Goal: Transaction & Acquisition: Book appointment/travel/reservation

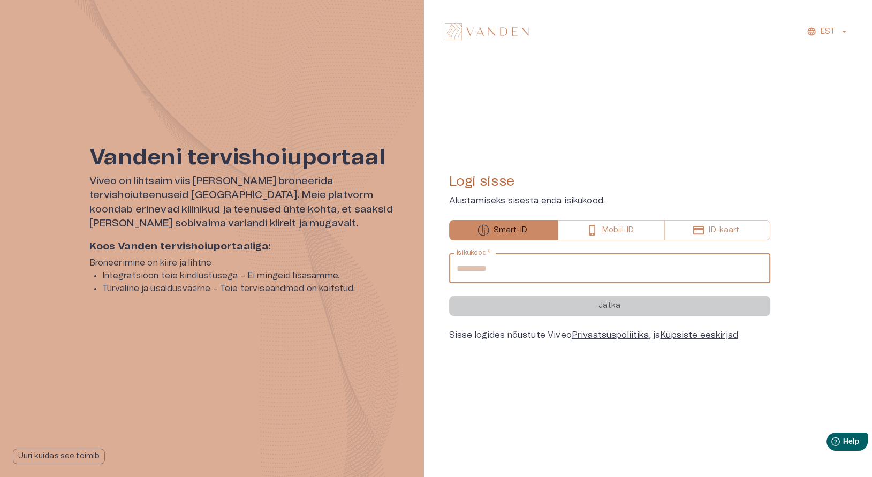
click at [525, 259] on input "Isikukood   *" at bounding box center [609, 268] width 321 height 30
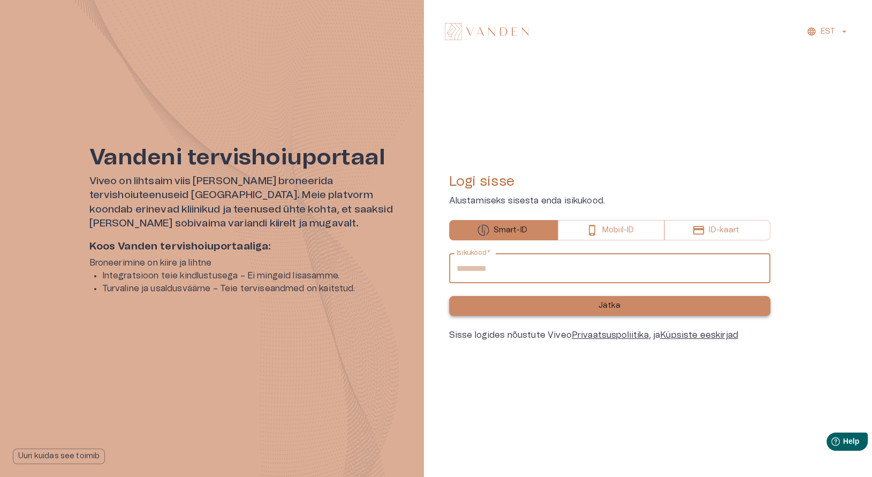
type input "**********"
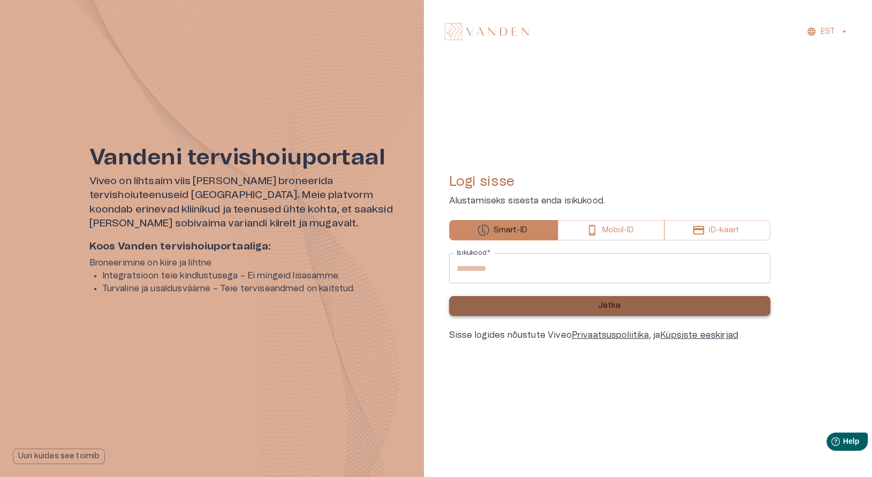
click at [535, 313] on button "Jätka" at bounding box center [609, 306] width 321 height 20
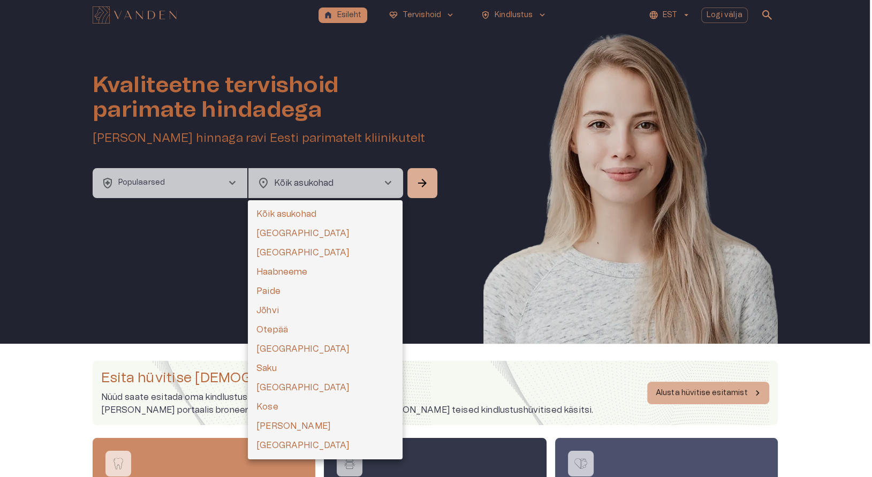
click at [343, 187] on body "home Esileht ecg_heart Tervishoid keyboard_arrow_down health_and_safety Kindlus…" at bounding box center [436, 238] width 872 height 477
click at [277, 228] on li "[GEOGRAPHIC_DATA]" at bounding box center [325, 233] width 155 height 19
type input "**********"
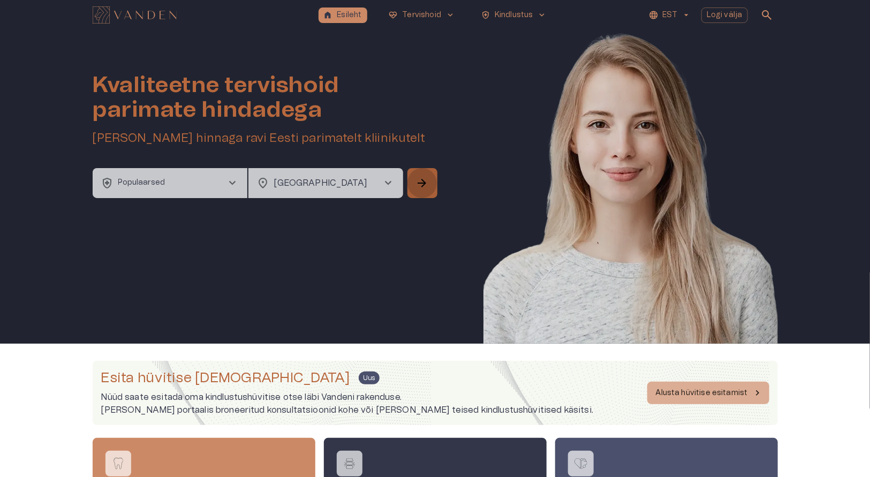
click at [426, 178] on span "arrow_forward" at bounding box center [422, 183] width 13 height 13
click at [213, 196] on button "health_and_safety Populaarsed chevron_right" at bounding box center [170, 183] width 155 height 30
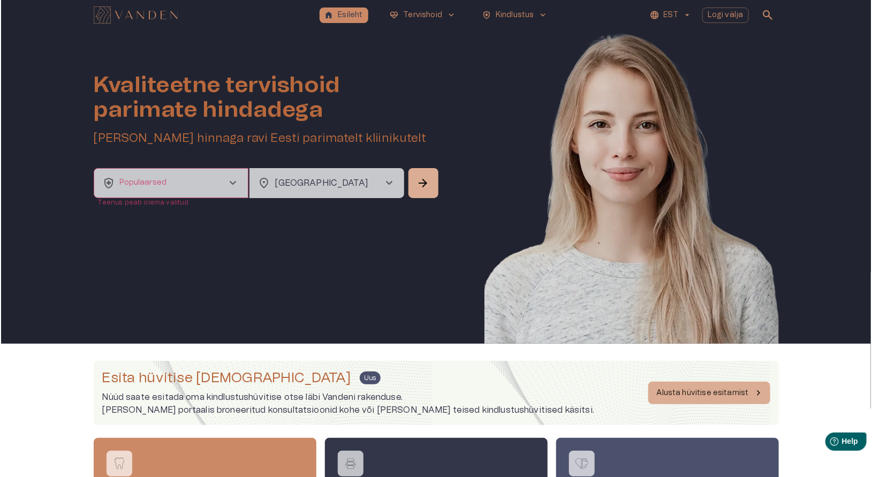
scroll to position [29, 0]
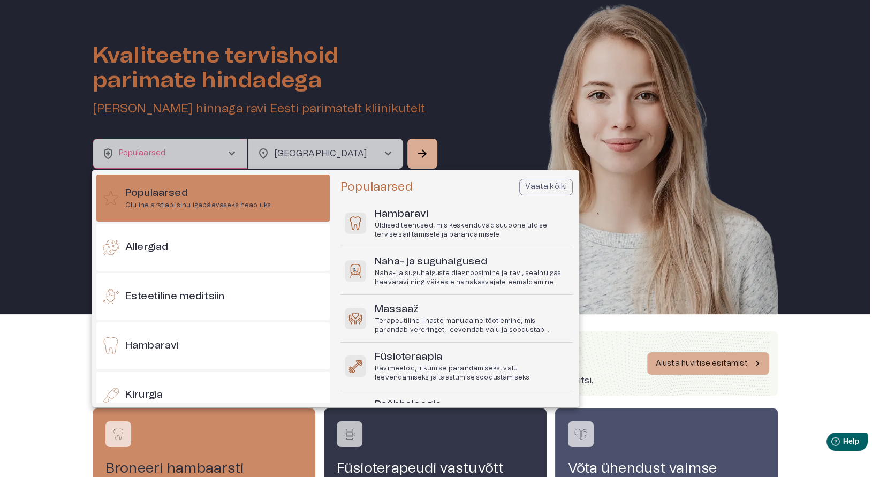
click at [724, 253] on div at bounding box center [436, 238] width 872 height 477
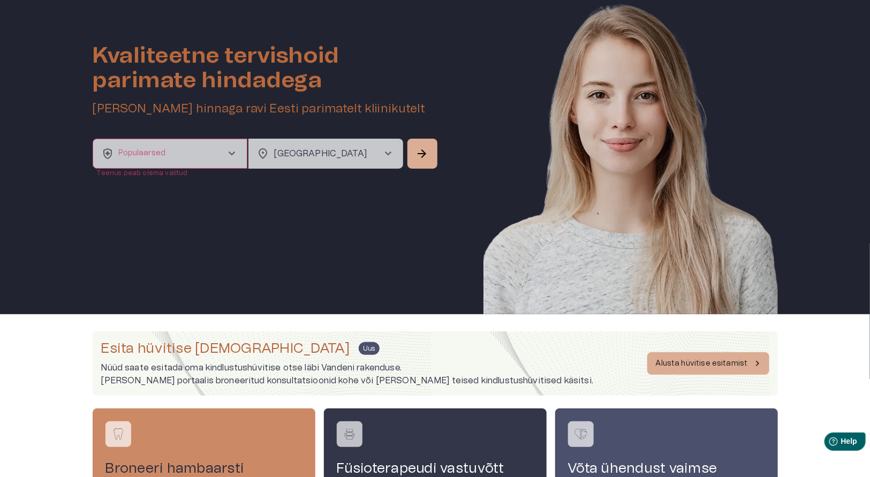
click at [209, 135] on div "Kvaliteetne tervishoid parimate hindadega Broneeri soodsaima hinnaga ravi Eesti…" at bounding box center [266, 70] width 347 height 138
click at [214, 155] on button "health_and_safety Populaarsed chevron_right" at bounding box center [170, 154] width 155 height 30
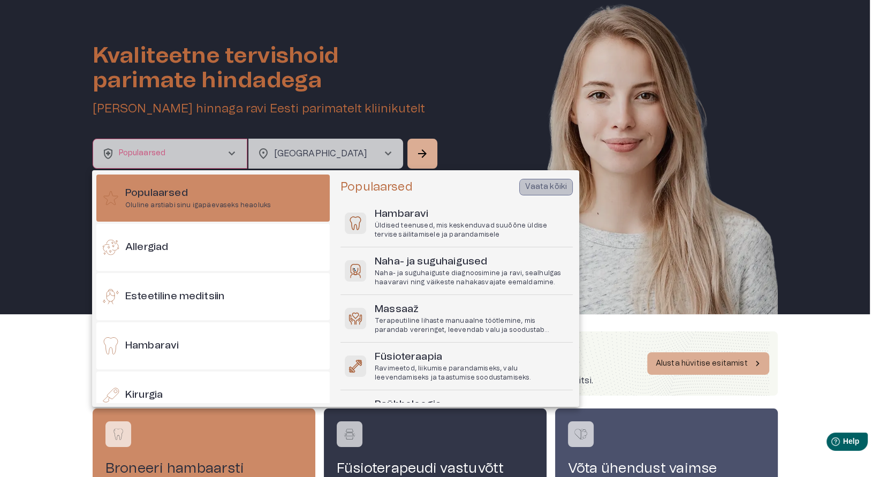
click at [542, 187] on p "Vaata kõiki" at bounding box center [546, 187] width 42 height 11
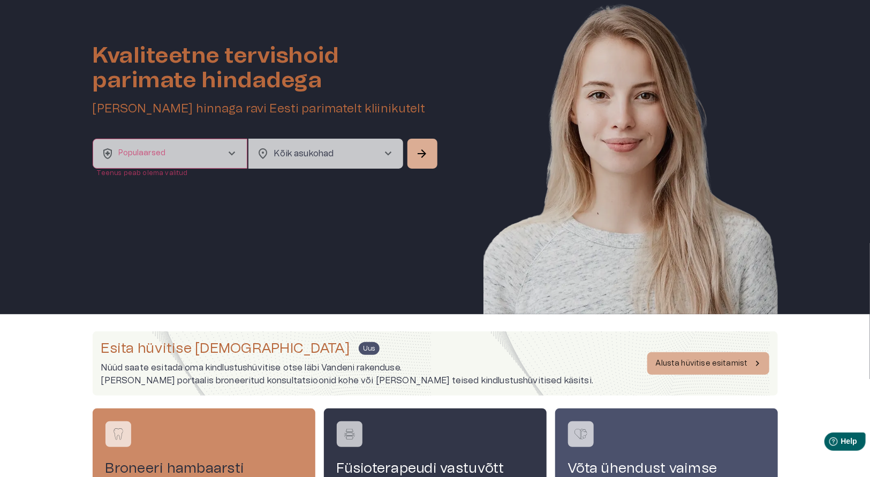
click at [169, 153] on button "health_and_safety Populaarsed chevron_right" at bounding box center [170, 154] width 155 height 30
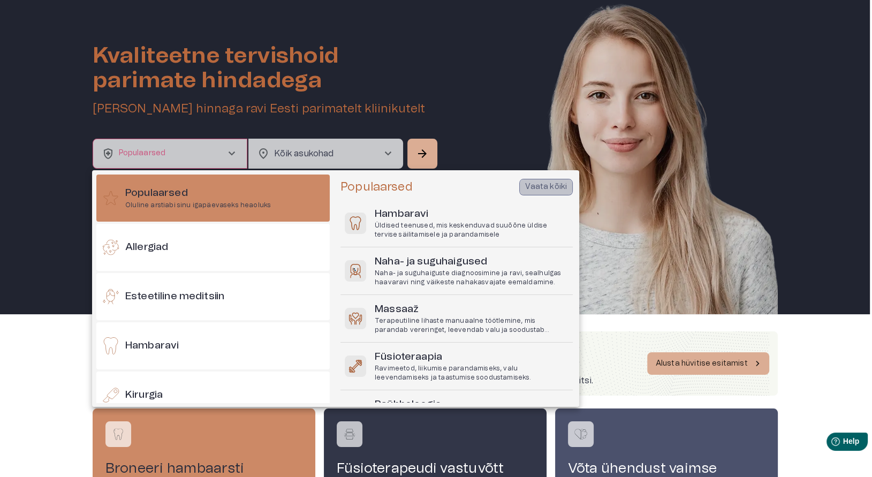
click at [540, 185] on p "Vaata kõiki" at bounding box center [546, 187] width 42 height 11
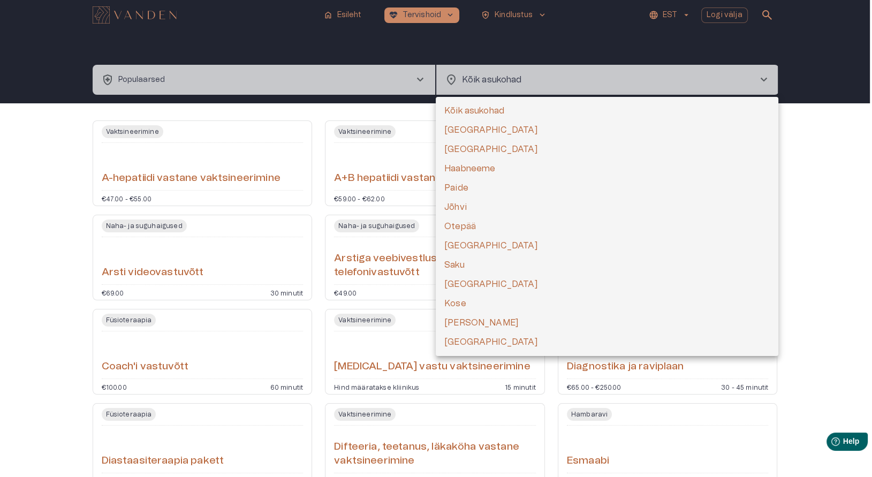
click at [716, 82] on body "home Esileht ecg_heart Tervishoid keyboard_arrow_down health_and_safety Kindlus…" at bounding box center [436, 238] width 872 height 477
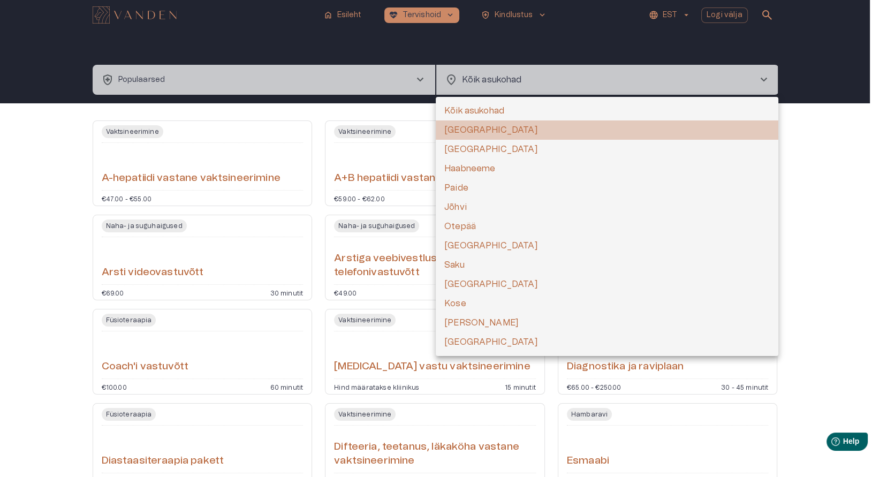
click at [463, 129] on li "Tallinn" at bounding box center [607, 129] width 343 height 19
type input "**********"
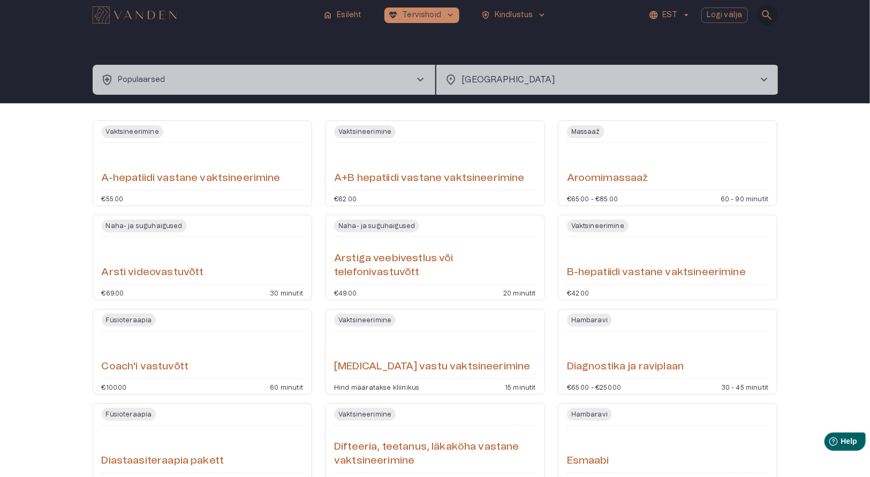
click at [764, 16] on span "search" at bounding box center [767, 15] width 13 height 13
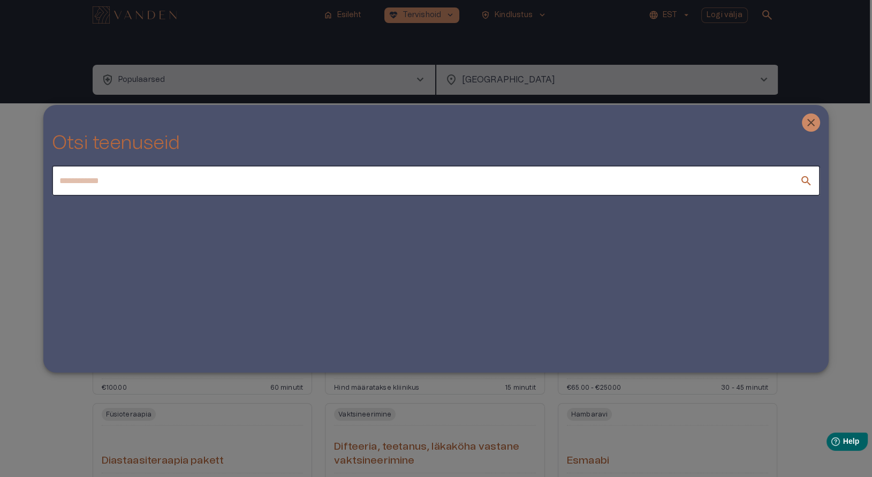
click at [193, 179] on input "text" at bounding box center [426, 181] width 748 height 30
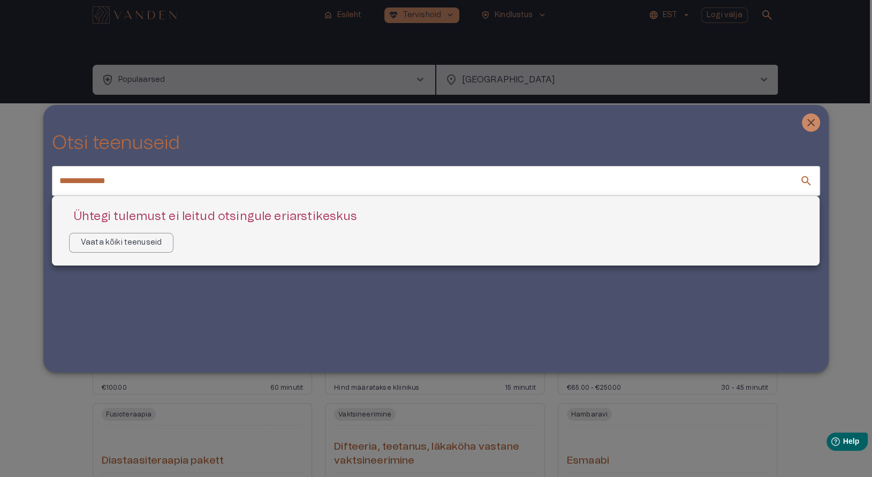
click at [152, 176] on div at bounding box center [436, 238] width 872 height 477
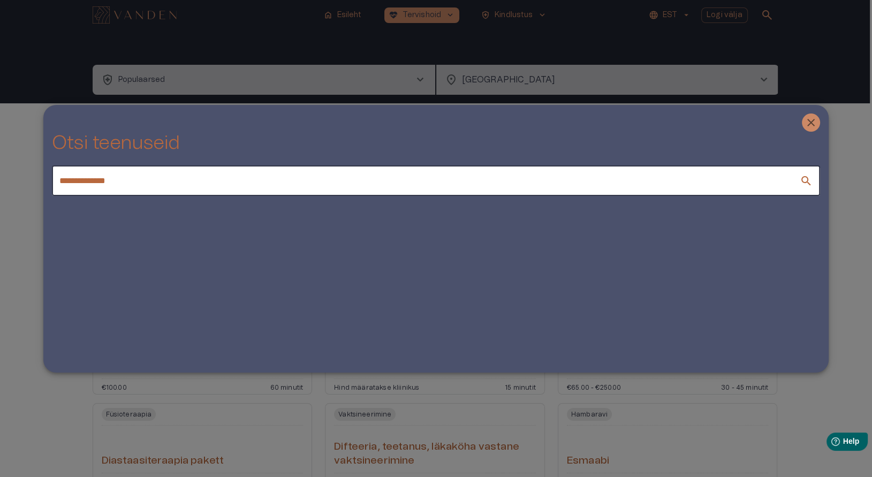
click at [152, 176] on input "**********" at bounding box center [426, 181] width 748 height 30
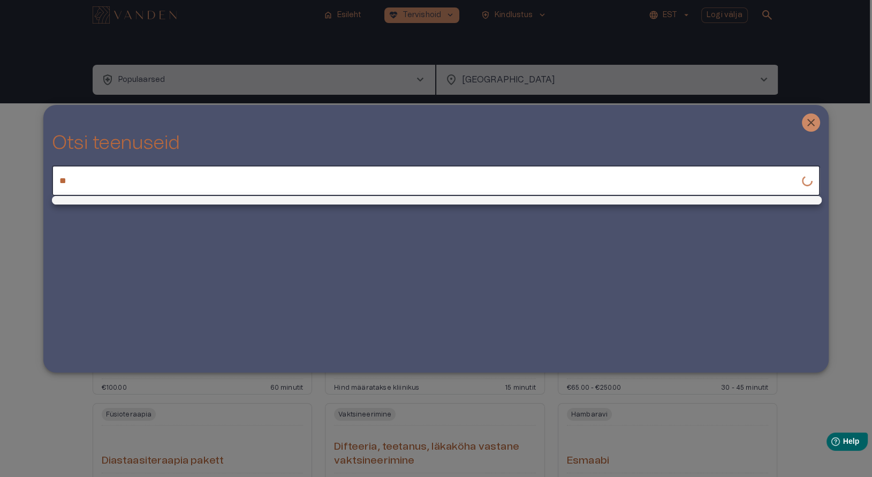
type input "*"
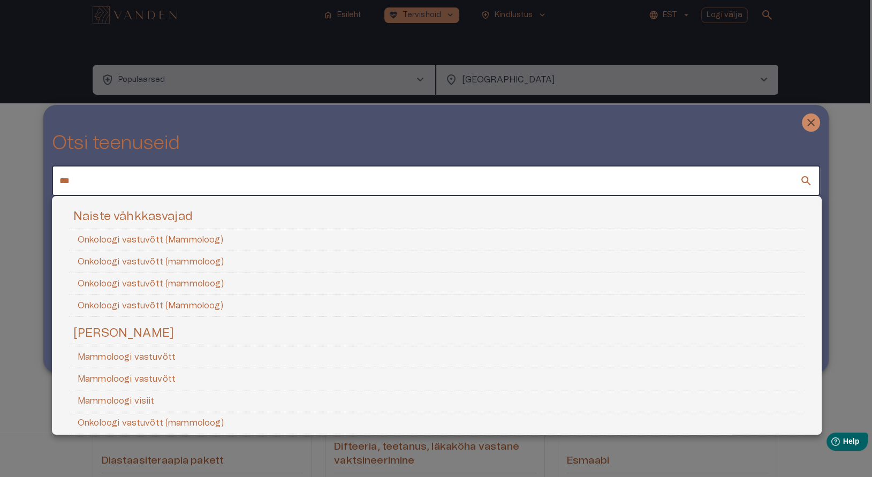
type input "***"
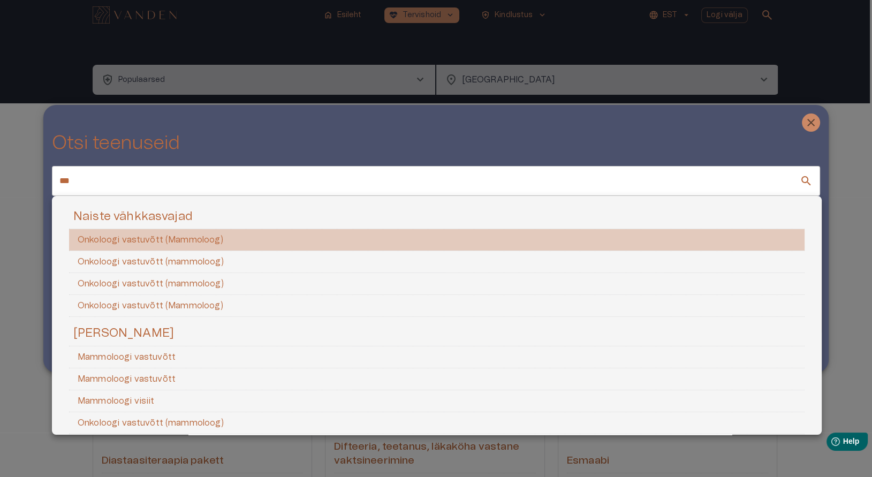
click at [187, 235] on li "Onkoloogi vastuvõtt (Mammoloog)" at bounding box center [437, 240] width 736 height 22
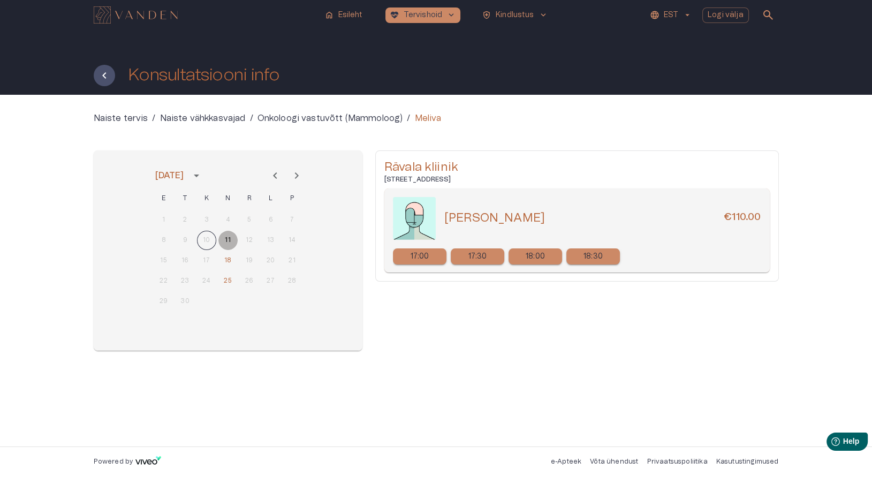
click at [227, 239] on button "11" at bounding box center [228, 240] width 19 height 19
click at [229, 257] on button "18" at bounding box center [228, 260] width 19 height 19
click at [229, 270] on button "18" at bounding box center [228, 260] width 19 height 19
click at [232, 243] on button "11" at bounding box center [228, 240] width 19 height 19
click at [219, 114] on p "Naiste vähkkasvajad" at bounding box center [203, 118] width 86 height 13
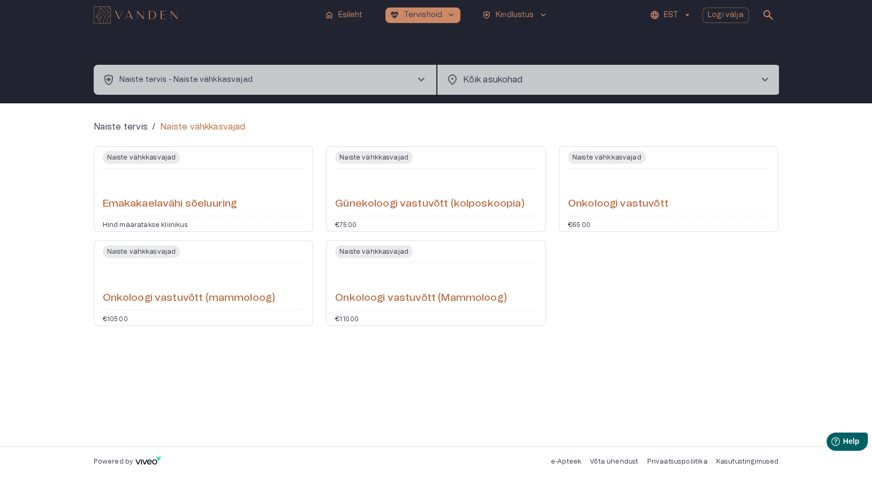
click at [204, 291] on h6 "Onkoloogi vastuvõtt (mammoloog)" at bounding box center [189, 298] width 173 height 14
click at [644, 203] on h6 "Onkoloogi vastuvõtt" at bounding box center [618, 204] width 101 height 14
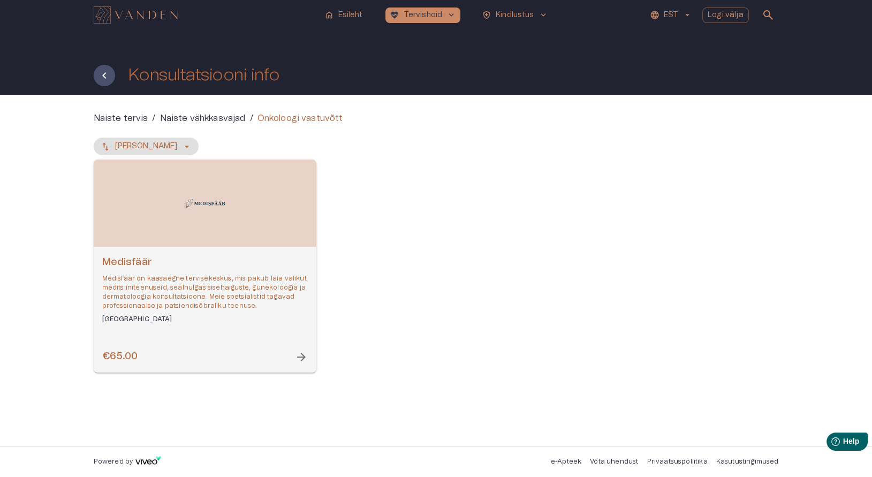
click at [219, 364] on div "€65.00 arrow_forward" at bounding box center [205, 357] width 206 height 14
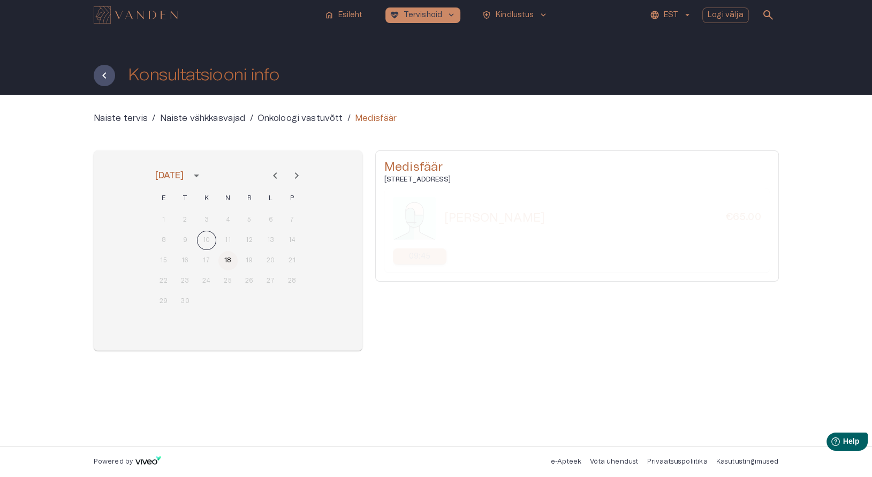
click at [227, 265] on button "18" at bounding box center [228, 260] width 19 height 19
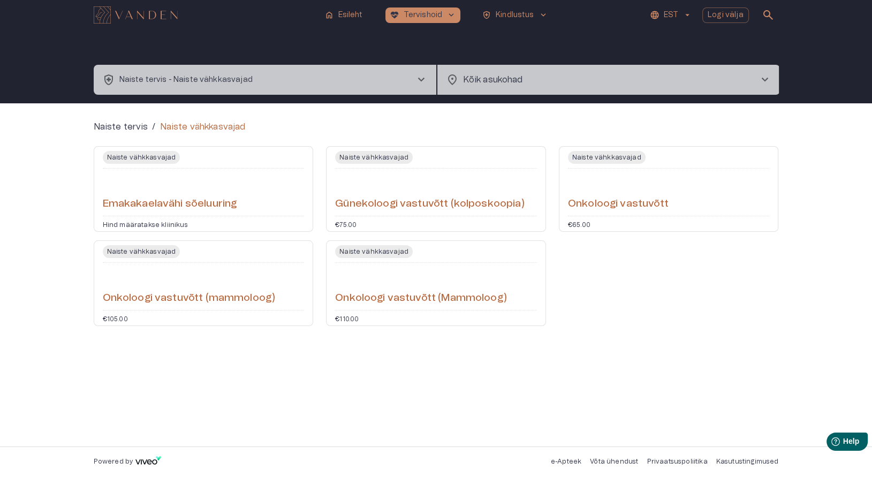
click at [406, 286] on div "Onkoloogi vastuvõtt (Mammoloog)" at bounding box center [436, 286] width 202 height 39
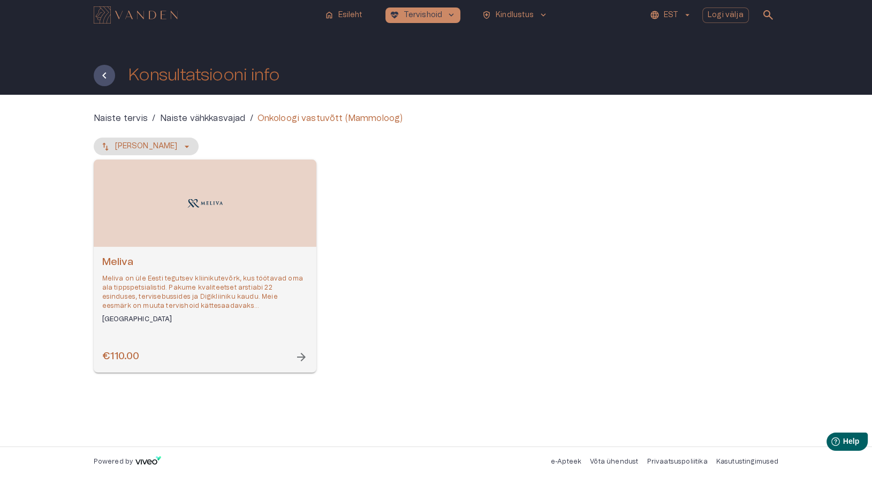
click at [300, 356] on span "arrow_forward" at bounding box center [301, 357] width 13 height 13
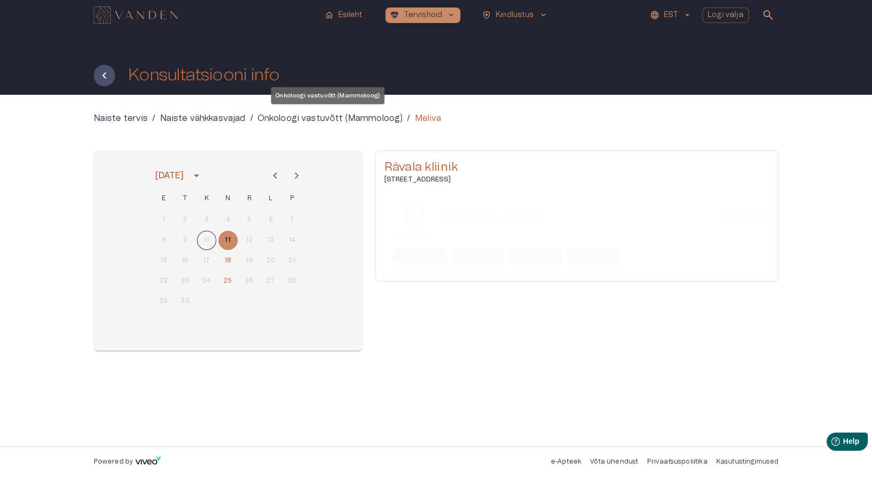
click at [335, 118] on p "Onkoloogi vastuvõtt (Mammoloog)" at bounding box center [331, 118] width 146 height 13
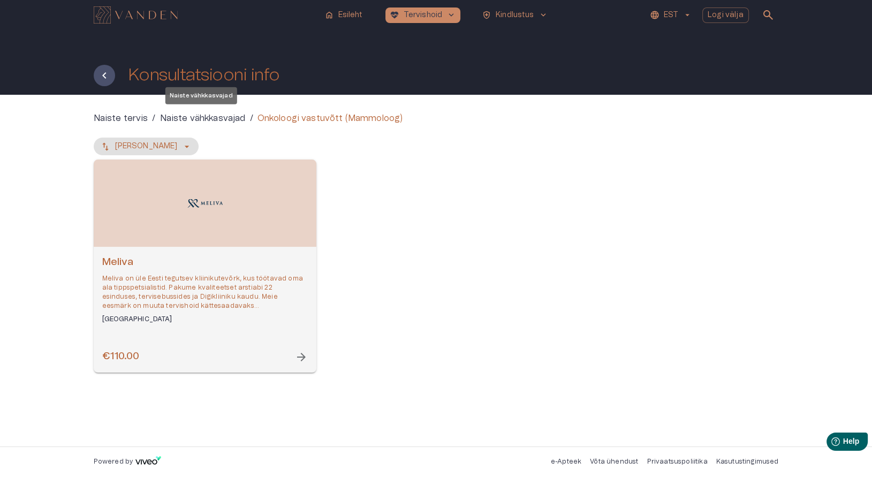
click at [184, 117] on p "Naiste vähkkasvajad" at bounding box center [203, 118] width 86 height 13
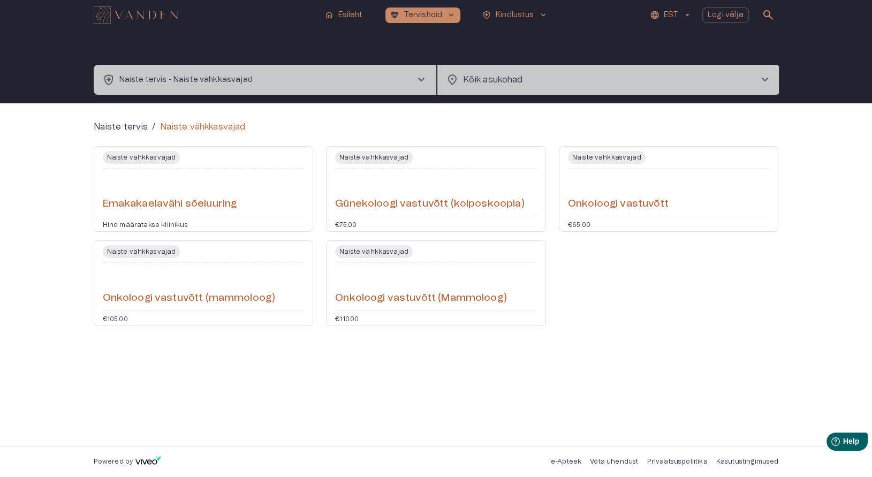
click at [622, 215] on div "Naiste vähkkasvajad Onkoloogi vastuvõtt €65.00" at bounding box center [669, 189] width 220 height 86
click at [363, 284] on div "Onkoloogi vastuvõtt (Mammoloog)" at bounding box center [436, 286] width 202 height 39
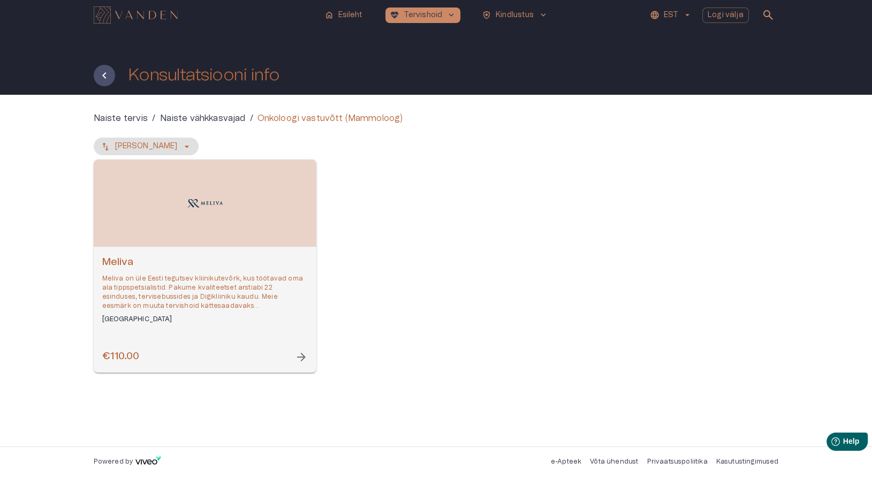
click at [299, 355] on span "arrow_forward" at bounding box center [301, 357] width 13 height 13
click at [178, 116] on p "Naiste vähkkasvajad" at bounding box center [203, 118] width 86 height 13
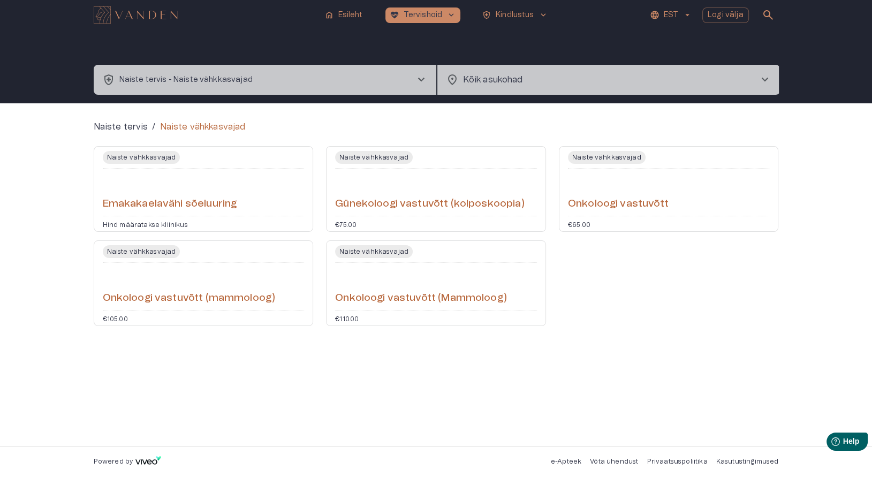
click at [614, 212] on div "Naiste vähkkasvajad Onkoloogi vastuvõtt €65.00" at bounding box center [669, 189] width 220 height 86
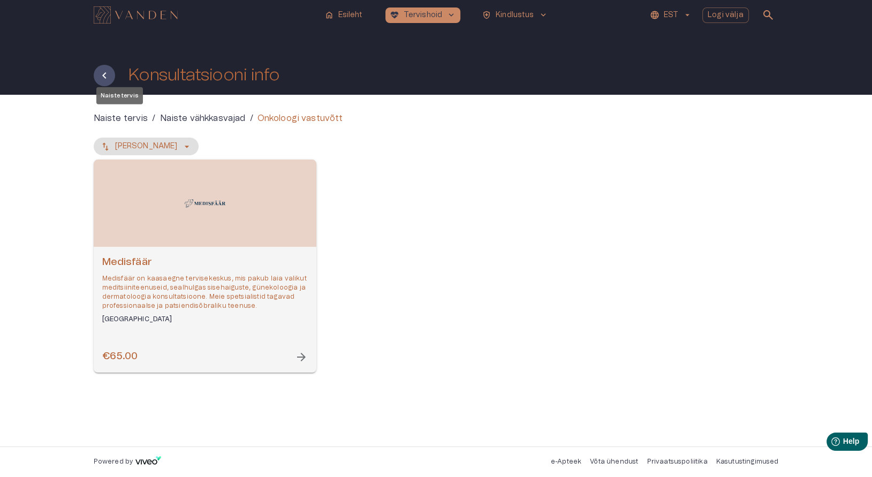
click at [118, 118] on p "Naiste tervis" at bounding box center [121, 118] width 55 height 13
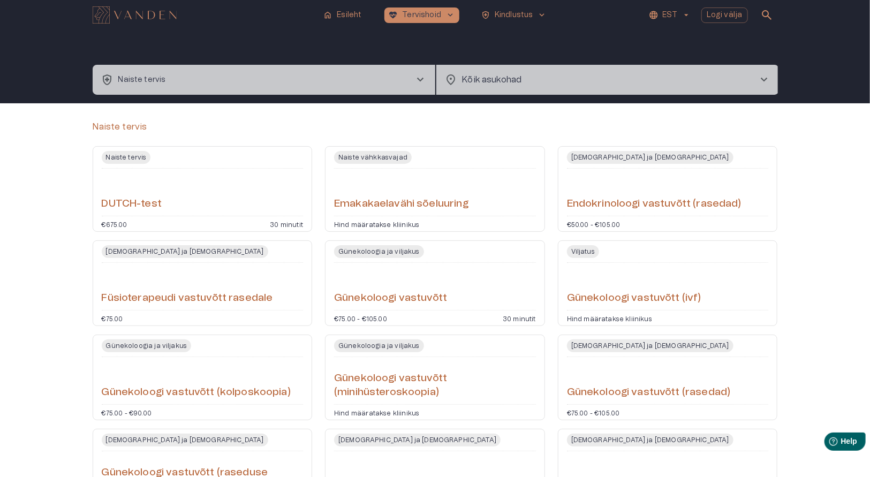
click at [144, 18] on img "Navigate to homepage" at bounding box center [135, 14] width 84 height 17
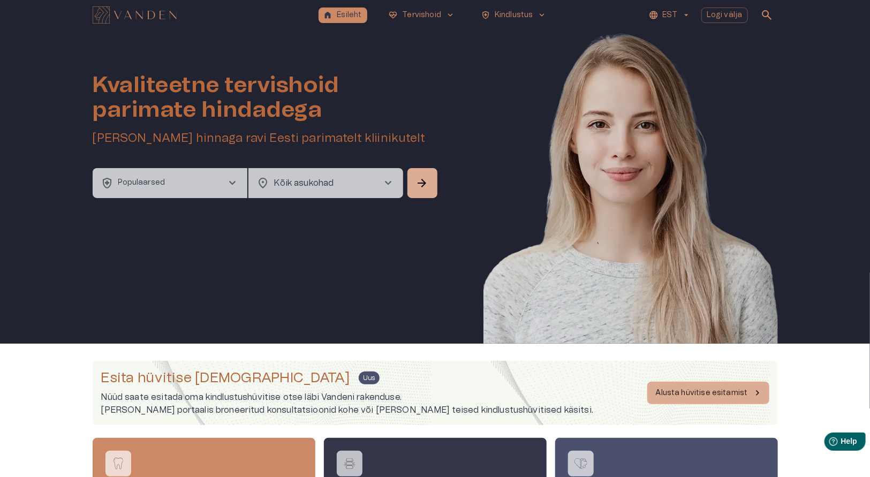
click at [762, 15] on span "search" at bounding box center [767, 15] width 13 height 13
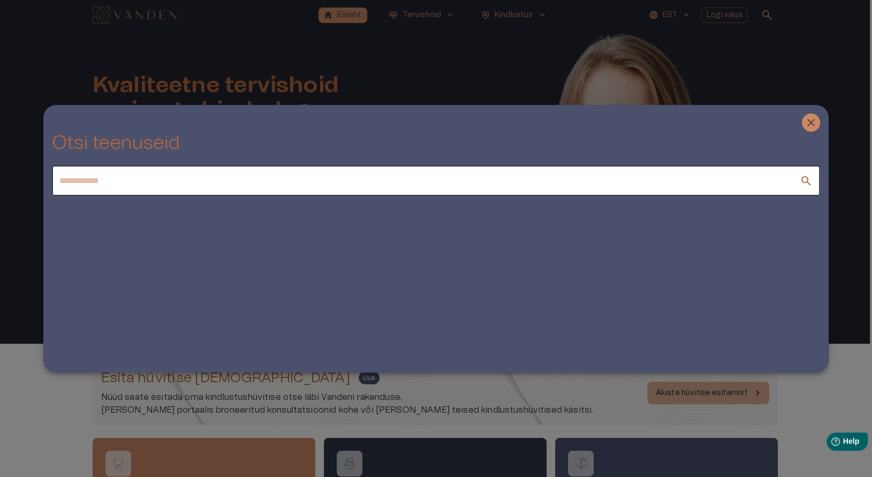
click at [193, 195] on input "text" at bounding box center [426, 181] width 748 height 30
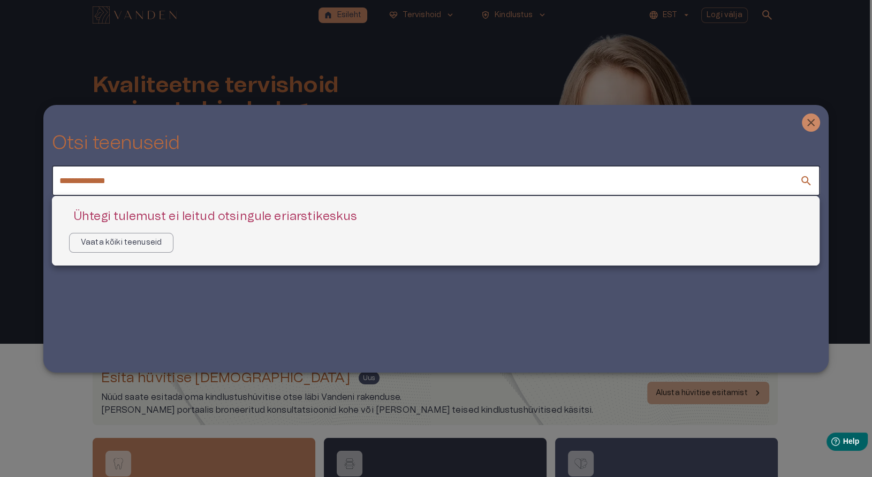
type input "**********"
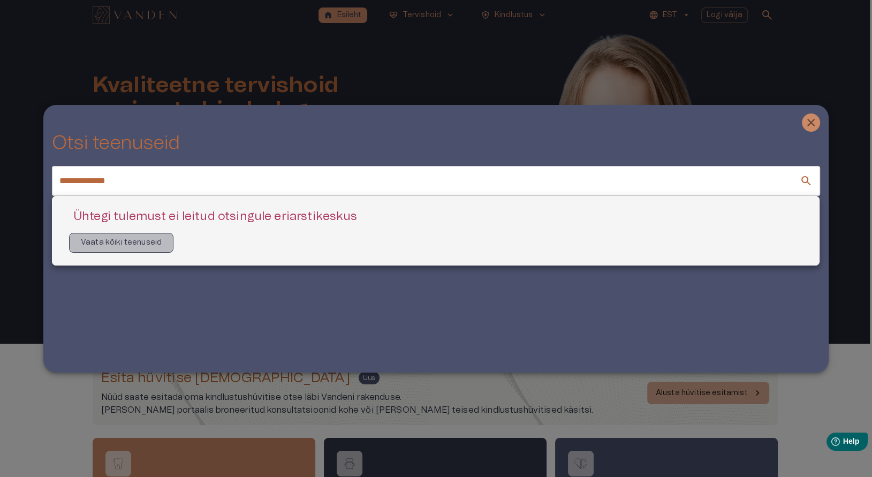
click at [129, 244] on p "Vaata kõiki teenuseid" at bounding box center [121, 242] width 81 height 11
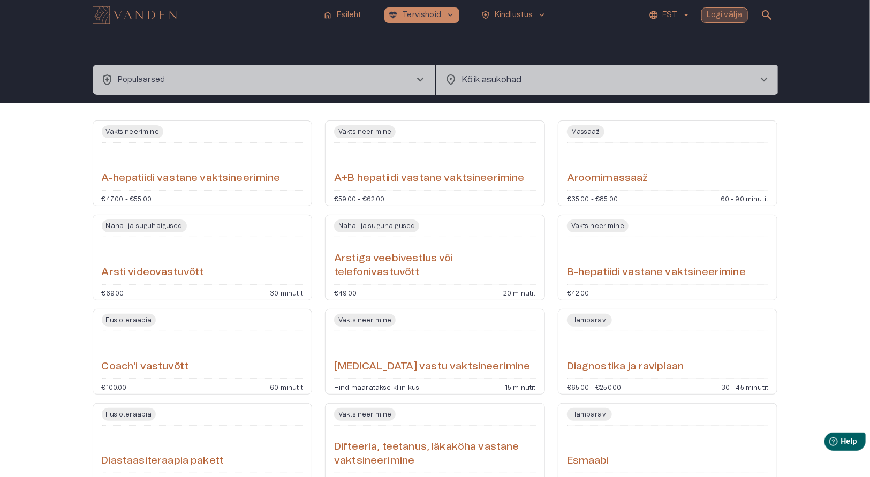
click at [729, 12] on p "Logi välja" at bounding box center [725, 15] width 36 height 11
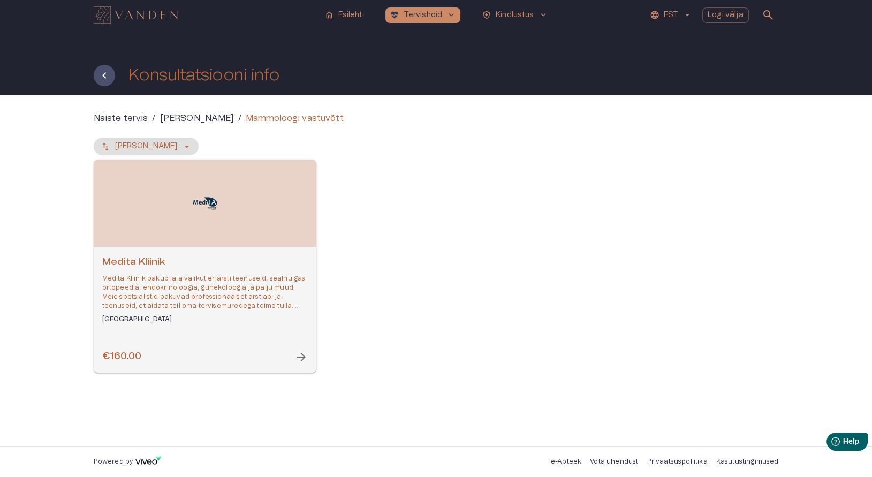
click at [235, 314] on div "Medita Kliinik Medita Kliinik pakub laia valikut eriarsti teenuseid, sealhulgas…" at bounding box center [205, 289] width 206 height 69
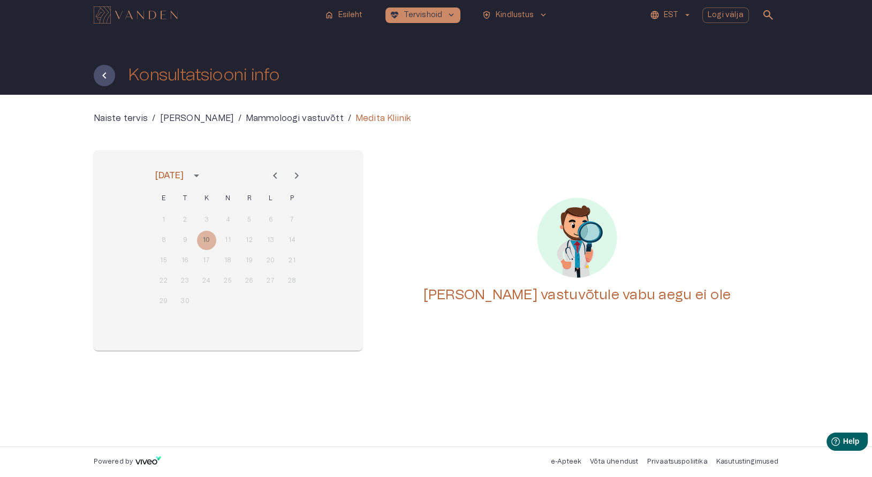
click at [225, 238] on div "8 9 10 11 12 13 14" at bounding box center [227, 240] width 171 height 19
click at [295, 176] on icon "Next month" at bounding box center [296, 175] width 13 height 13
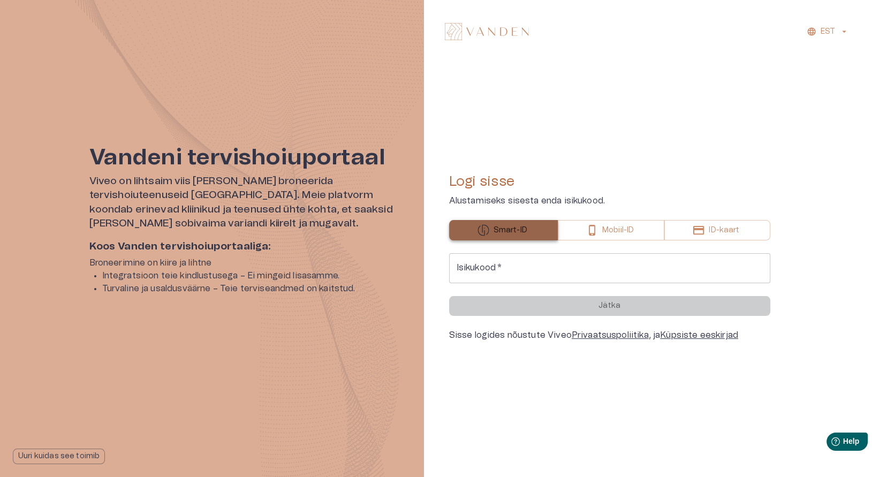
click at [531, 232] on button "Smart-ID" at bounding box center [503, 230] width 109 height 20
click at [526, 273] on input "Isikukood   *" at bounding box center [609, 268] width 321 height 30
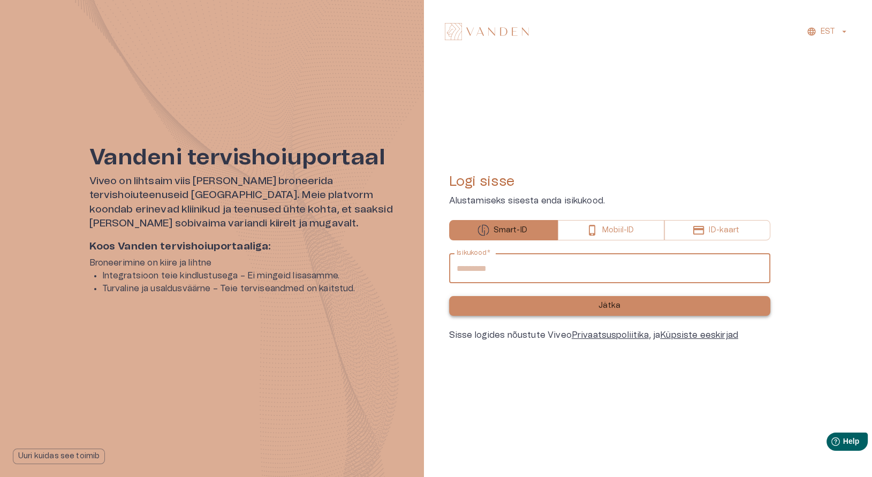
type input "**********"
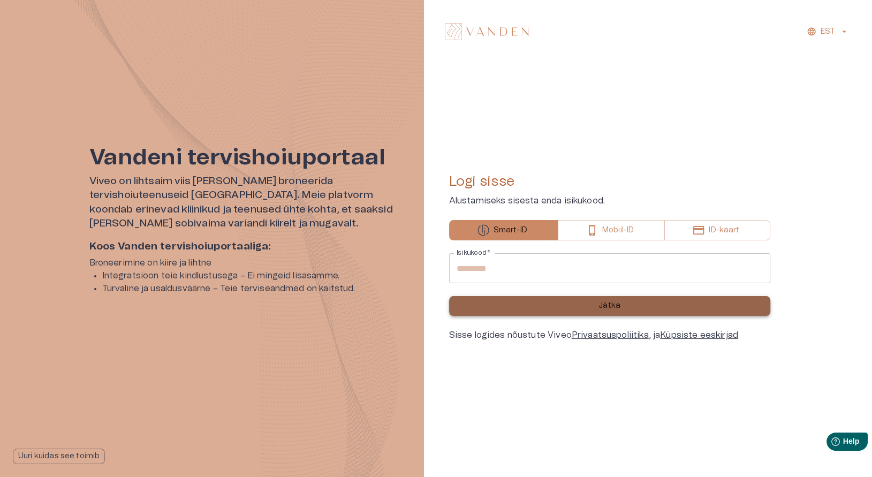
click at [543, 305] on button "Jätka" at bounding box center [609, 306] width 321 height 20
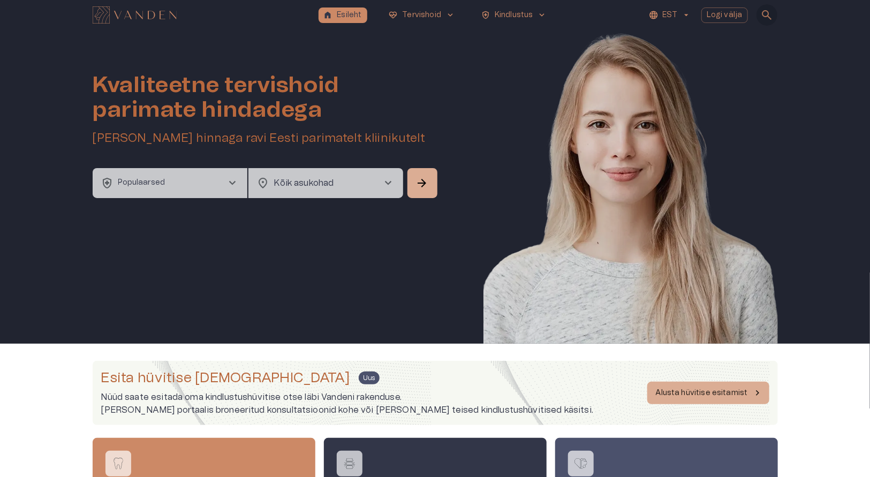
click at [766, 16] on span "search" at bounding box center [767, 15] width 13 height 13
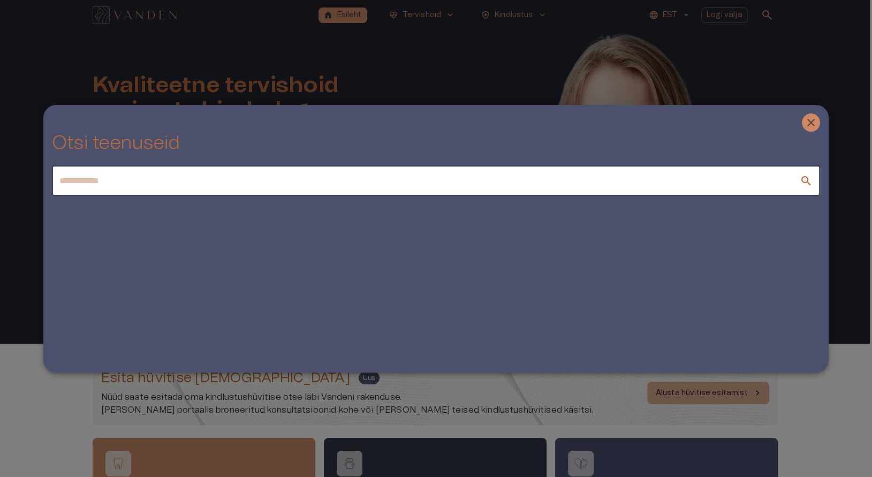
click at [230, 175] on input "text" at bounding box center [426, 181] width 748 height 30
type input "*"
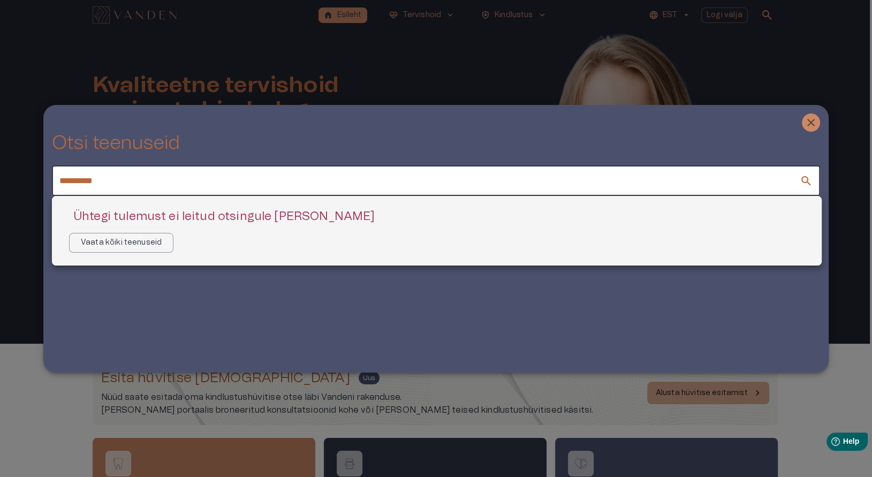
type input "**********"
click at [812, 123] on div at bounding box center [436, 238] width 872 height 477
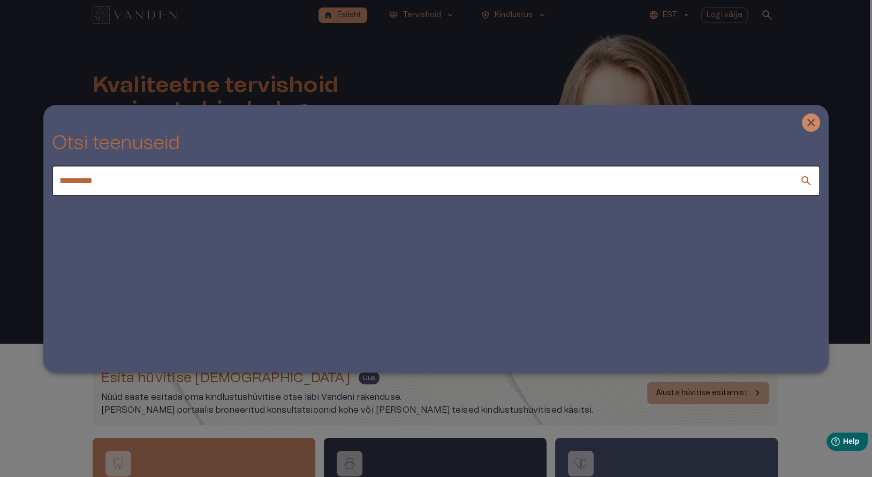
drag, startPoint x: 129, startPoint y: 176, endPoint x: 27, endPoint y: 174, distance: 101.8
click at [27, 174] on div "**********" at bounding box center [436, 238] width 872 height 477
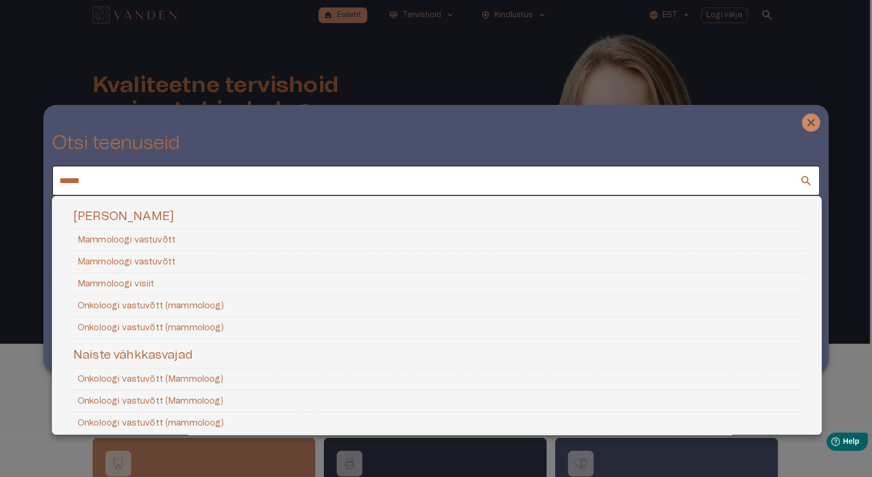
type input "******"
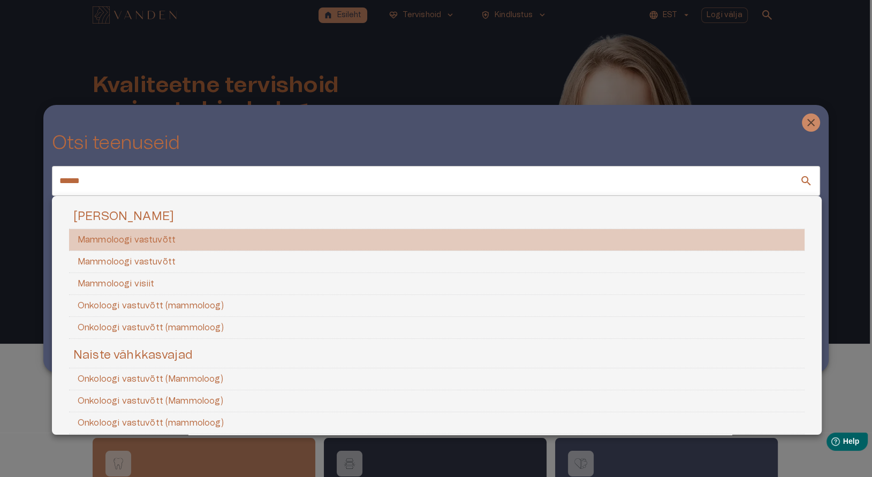
click at [137, 232] on li "Mammoloogi vastuvõtt" at bounding box center [437, 240] width 736 height 22
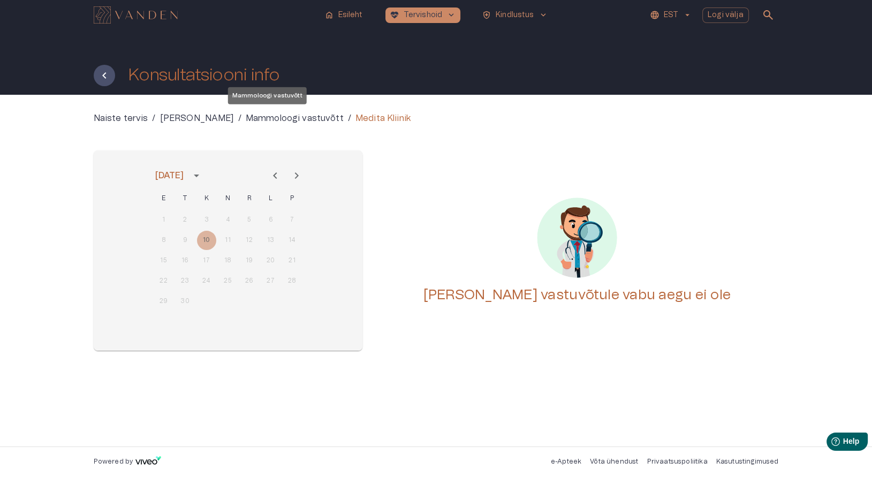
click at [248, 119] on p "Mammoloogi vastuvõtt" at bounding box center [295, 118] width 98 height 13
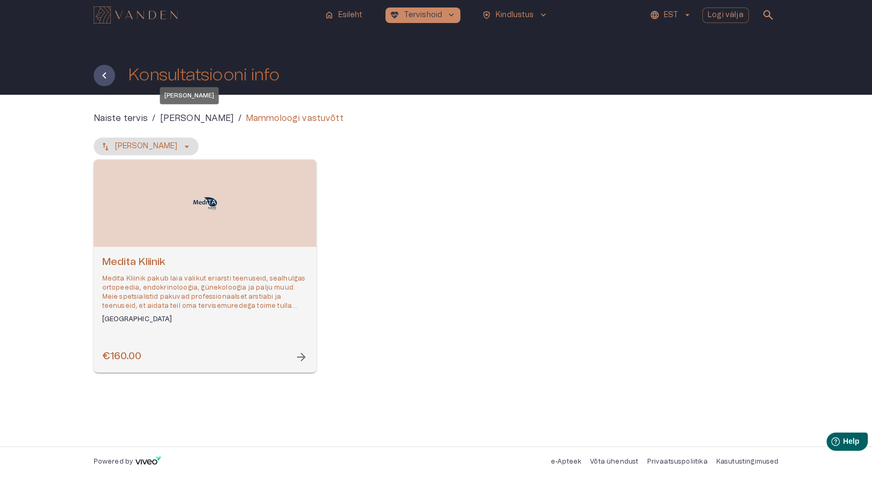
click at [184, 116] on p "Rinna tervis" at bounding box center [197, 118] width 74 height 13
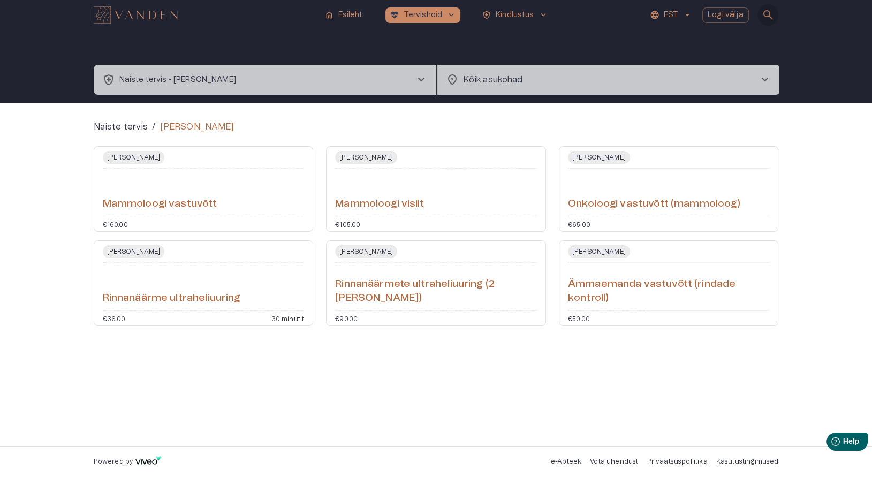
click at [770, 18] on span "search" at bounding box center [768, 15] width 13 height 13
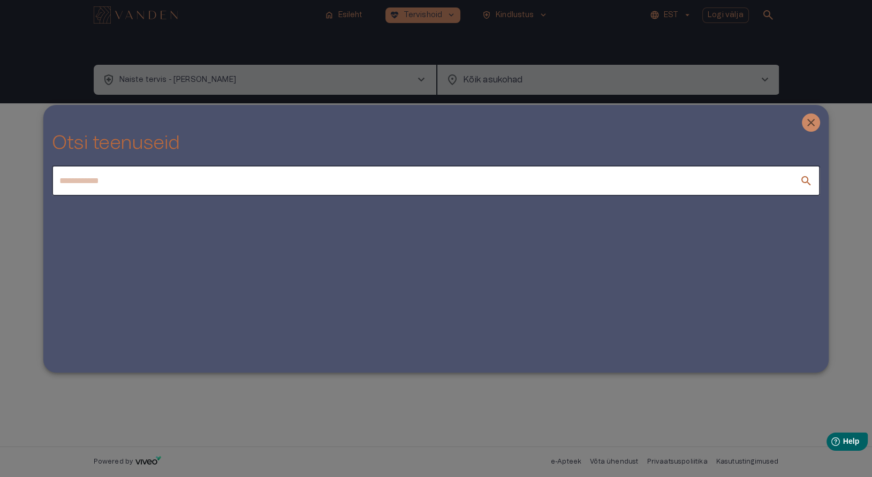
click at [152, 177] on input "text" at bounding box center [426, 181] width 748 height 30
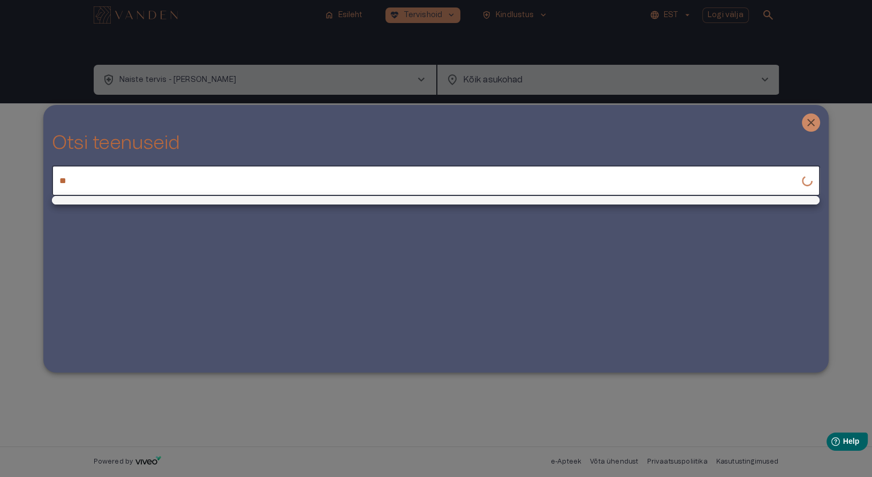
type input "*"
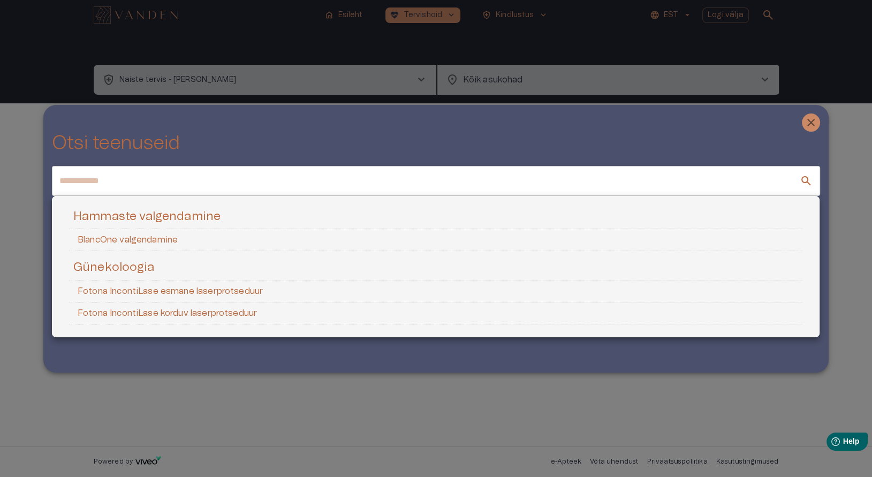
click at [150, 14] on div at bounding box center [436, 238] width 872 height 477
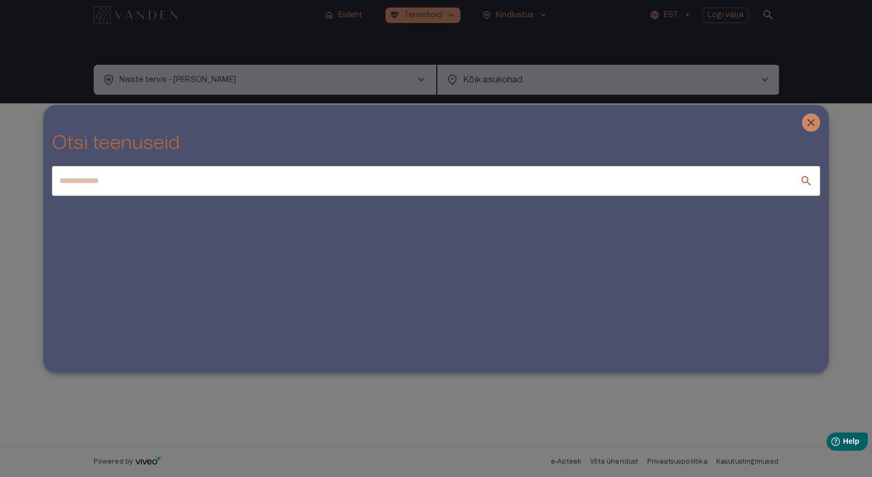
click at [151, 18] on div at bounding box center [436, 238] width 872 height 477
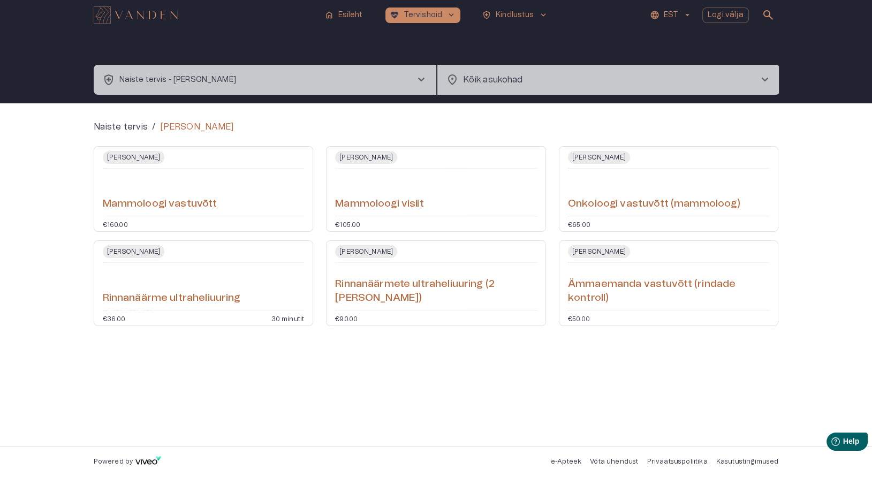
click at [175, 16] on img "Navigate to homepage" at bounding box center [136, 14] width 84 height 17
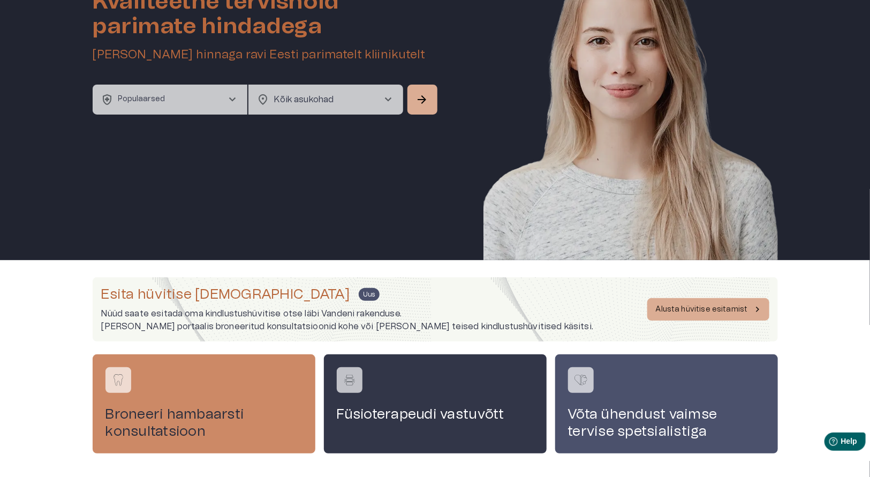
scroll to position [137, 0]
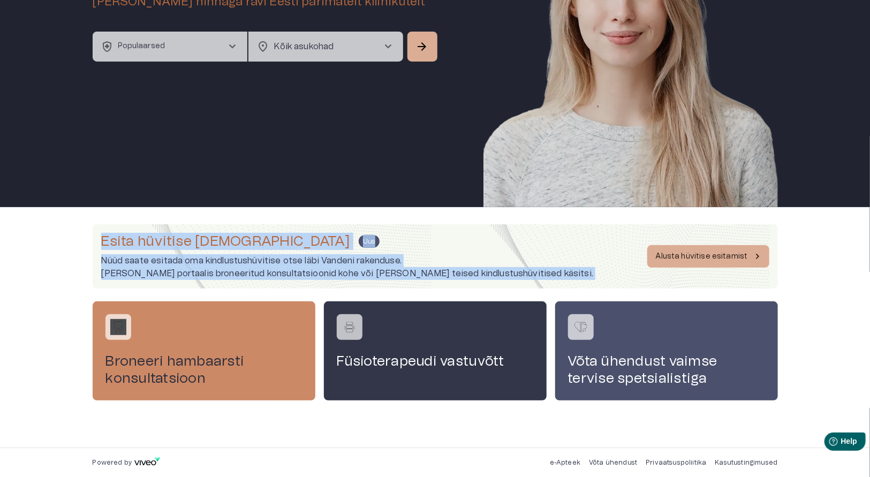
drag, startPoint x: 869, startPoint y: 218, endPoint x: 871, endPoint y: 160, distance: 57.9
click at [870, 160] on html "home Esileht ecg_heart Tervishoid keyboard_arrow_down health_and_safety Kindlus…" at bounding box center [435, 101] width 870 height 477
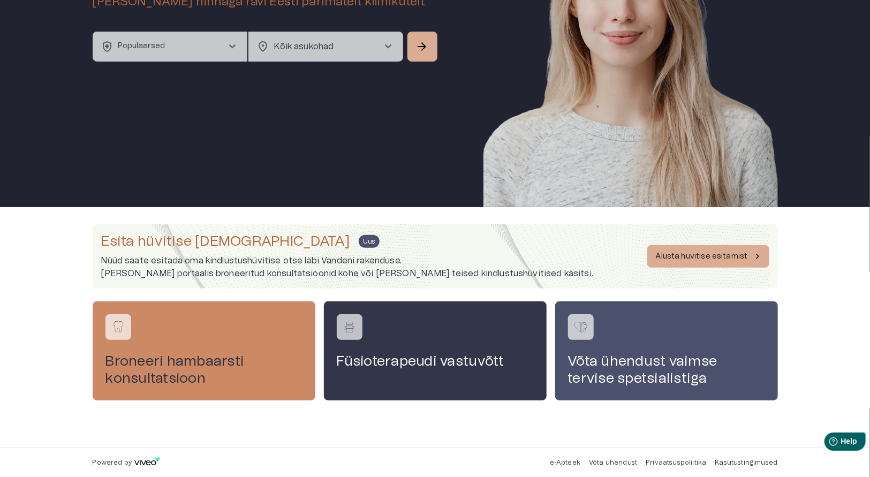
click at [847, 325] on div "Esita hüvitise taotlus Uus Nüüd saate esitada oma kindlustushüvitise otse läbi …" at bounding box center [435, 327] width 870 height 240
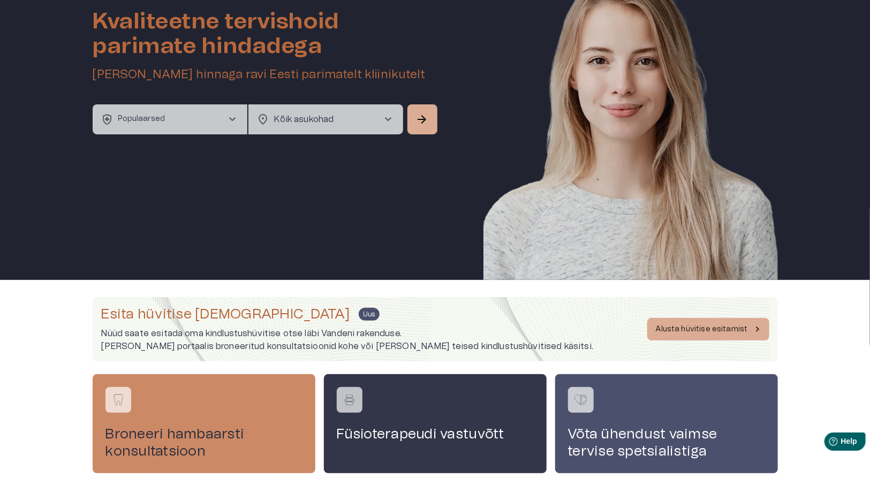
scroll to position [0, 0]
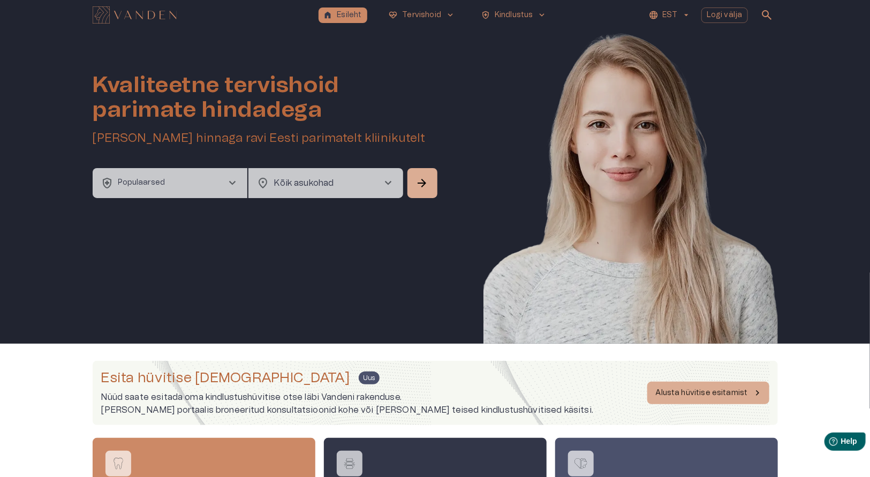
click at [205, 188] on button "health_and_safety Populaarsed chevron_right" at bounding box center [170, 183] width 155 height 30
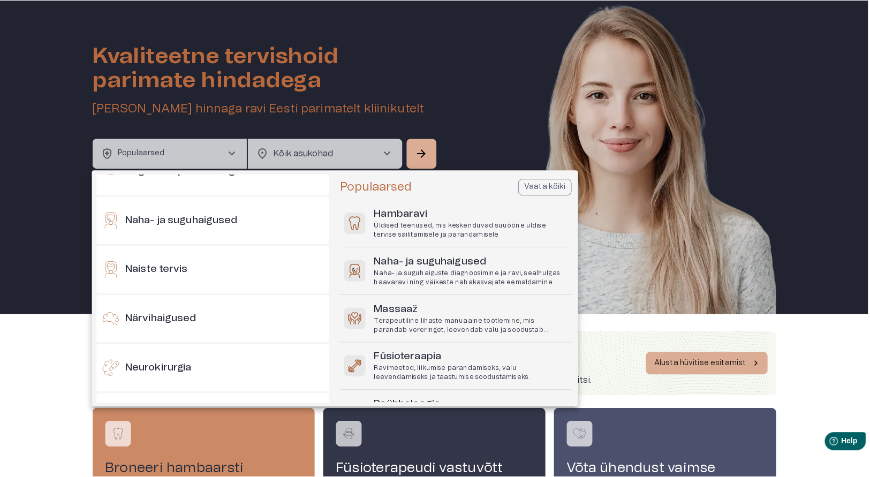
scroll to position [523, 0]
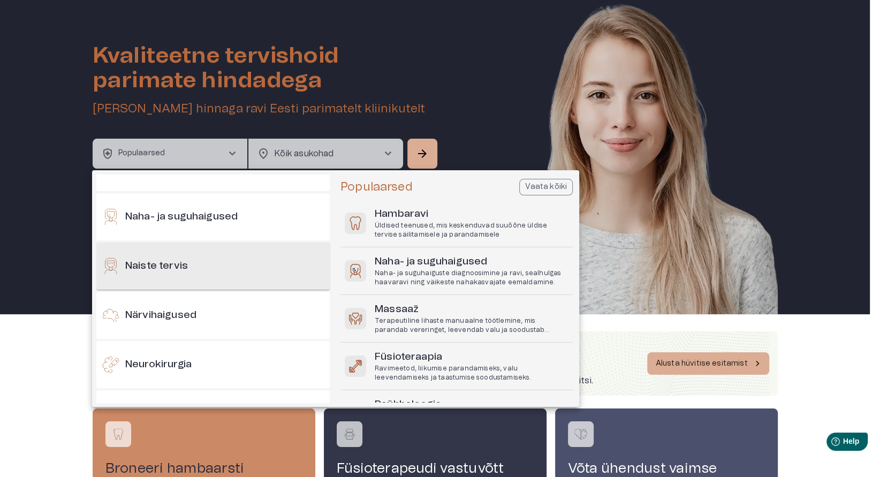
click at [244, 272] on div "Naiste tervis" at bounding box center [213, 266] width 234 height 47
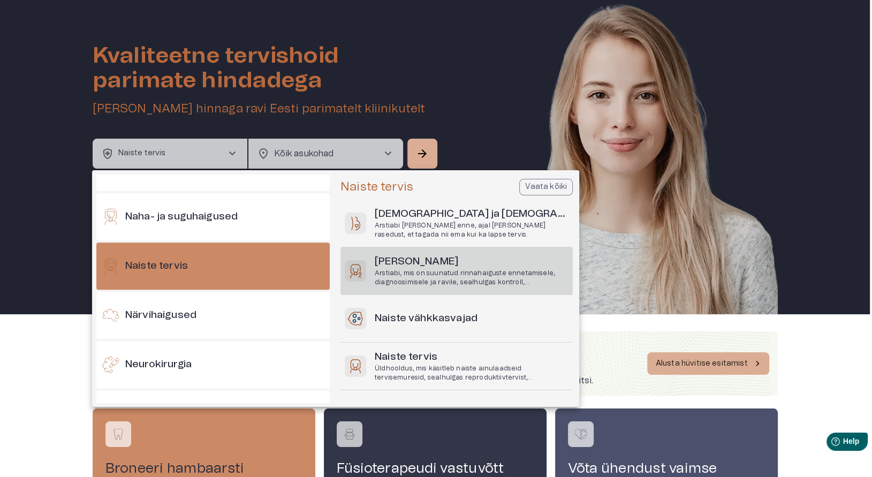
click at [488, 270] on p "Arstiabi, mis on suunatud rinnahaiguste ennetamisele, diagnoosimisele ja ravile…" at bounding box center [472, 278] width 194 height 18
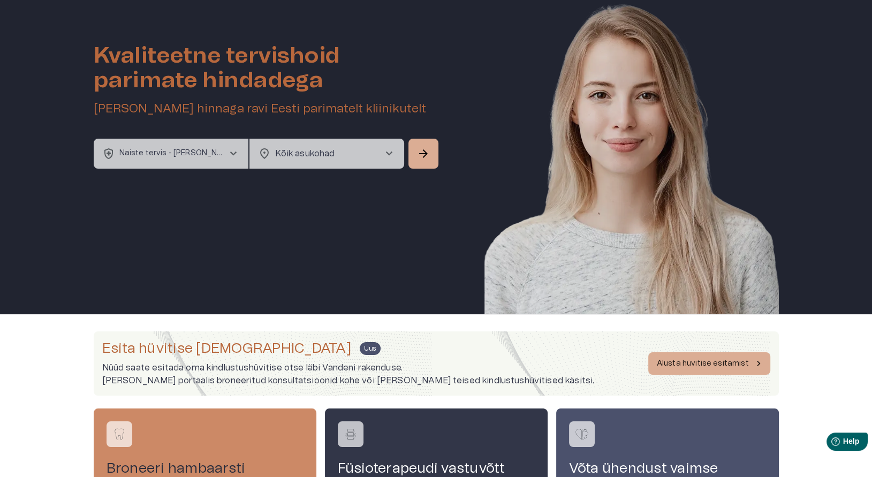
click at [356, 153] on body "home Esileht ecg_heart Tervishoid keyboard_arrow_down health_and_safety Kindlus…" at bounding box center [436, 209] width 872 height 477
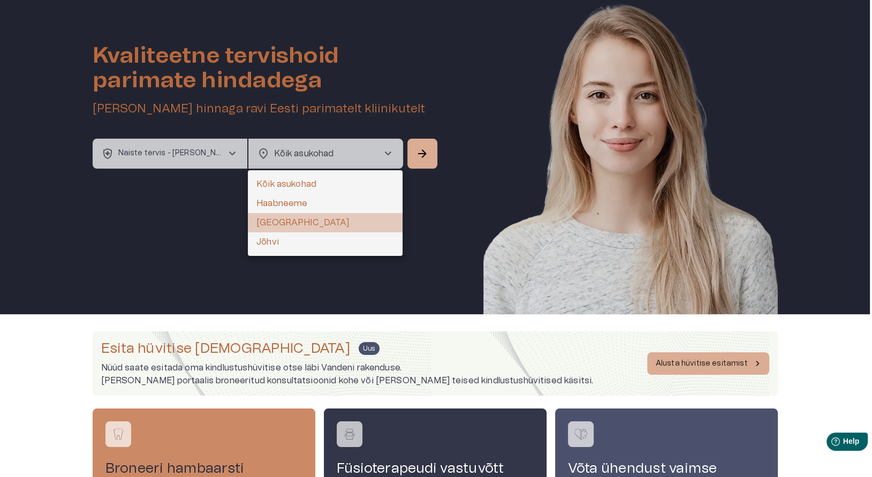
click at [280, 221] on li "Tallinn" at bounding box center [325, 222] width 155 height 19
type input "**********"
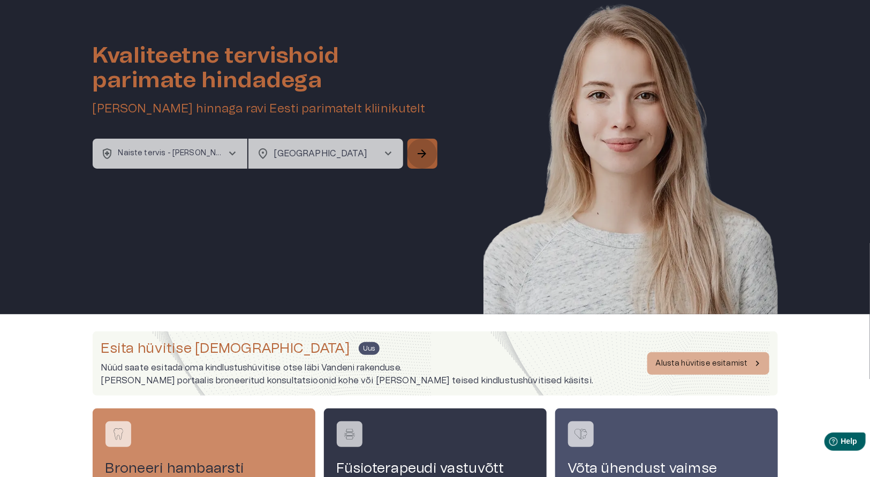
click at [422, 154] on span "arrow_forward" at bounding box center [422, 153] width 13 height 13
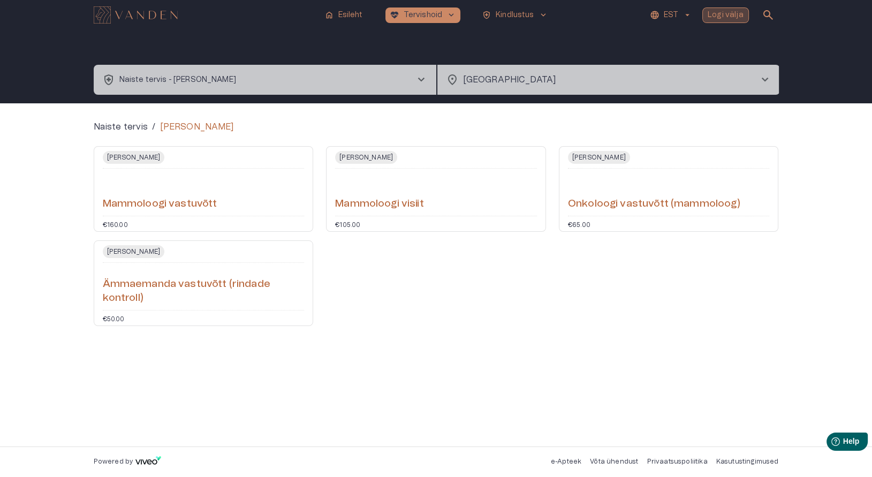
click at [726, 20] on p "Logi välja" at bounding box center [726, 15] width 36 height 11
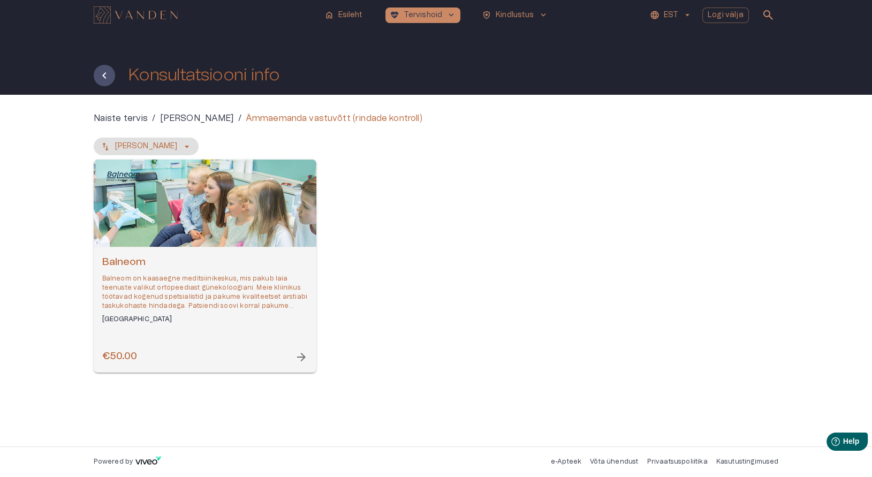
click at [297, 355] on span "arrow_forward" at bounding box center [301, 357] width 13 height 13
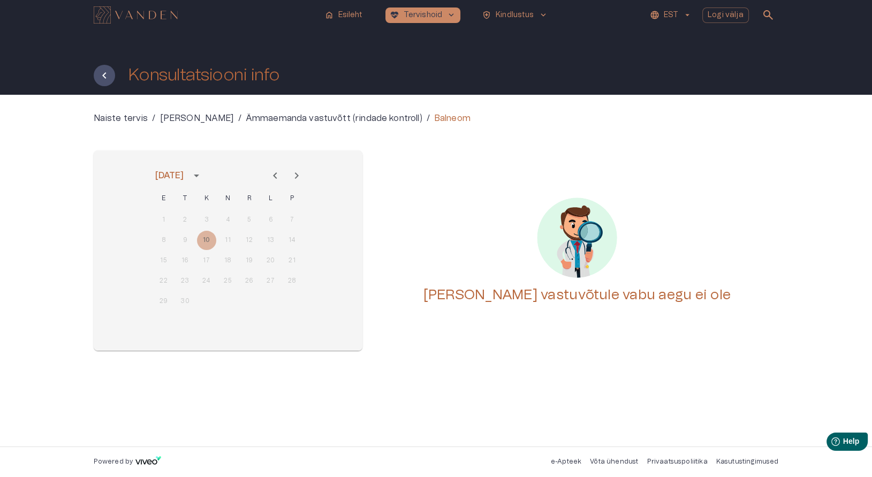
click at [222, 236] on div "8 9 10 11 12 13 14" at bounding box center [227, 240] width 171 height 19
click at [296, 182] on button "Next month" at bounding box center [296, 175] width 21 height 21
click at [245, 258] on div "13 14 15 16 17 18 19" at bounding box center [227, 260] width 171 height 19
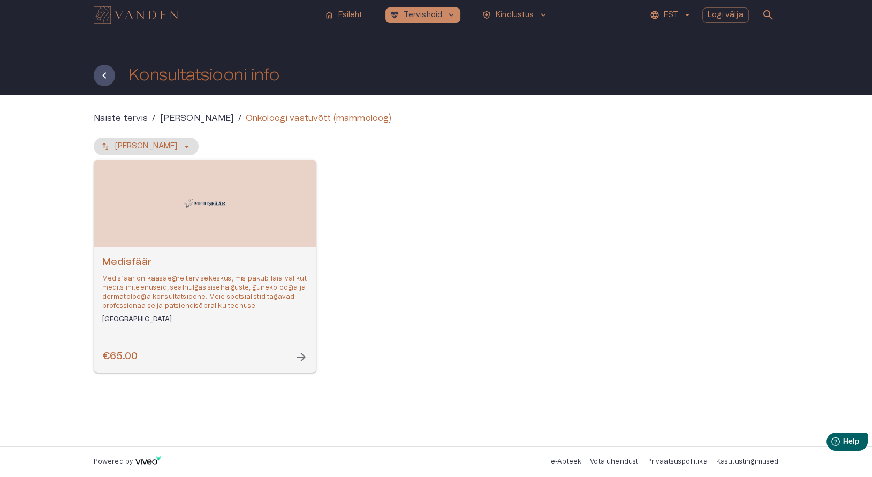
click at [292, 353] on div "€65.00 arrow_forward" at bounding box center [205, 357] width 206 height 14
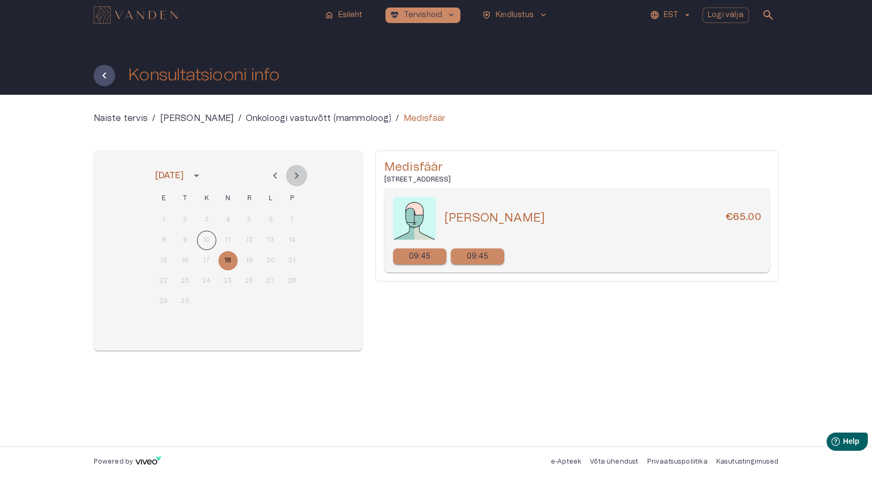
click at [298, 176] on icon "Next month" at bounding box center [297, 175] width 4 height 6
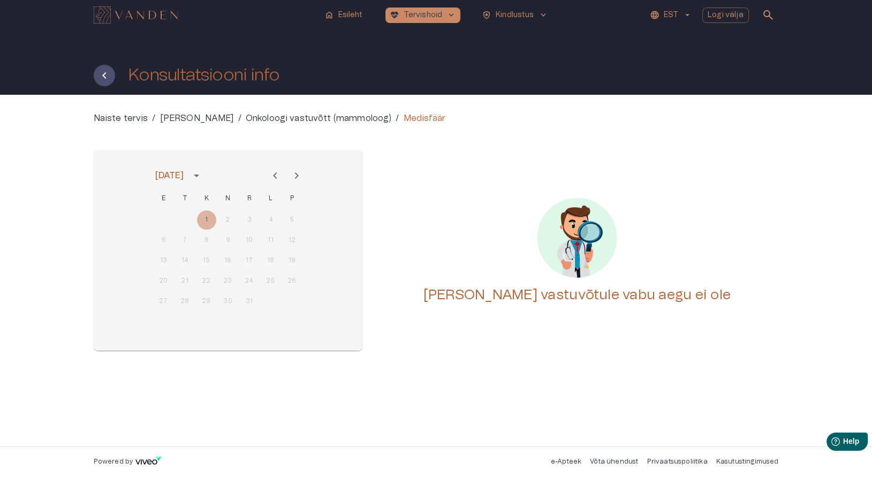
click at [212, 217] on div "1 2 3 4 5" at bounding box center [227, 219] width 171 height 19
click at [295, 171] on icon "Next month" at bounding box center [296, 175] width 13 height 13
click at [270, 173] on icon "Previous month" at bounding box center [275, 175] width 13 height 13
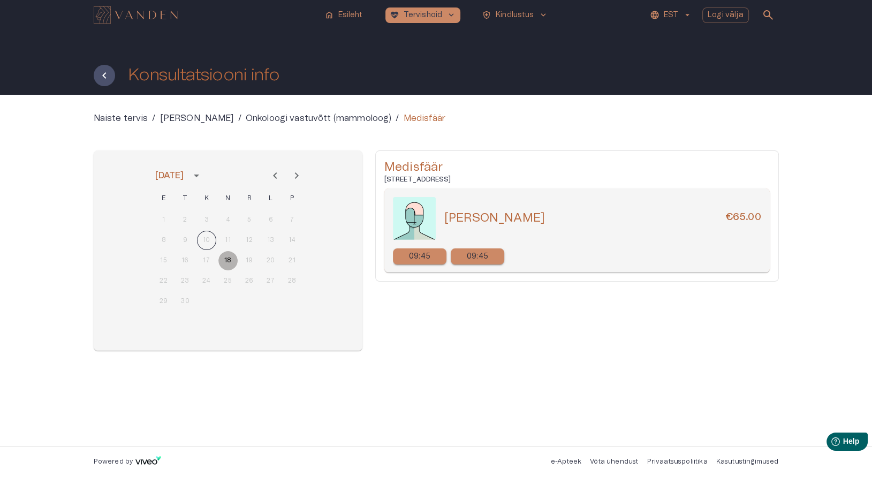
click at [229, 264] on button "18" at bounding box center [228, 260] width 19 height 19
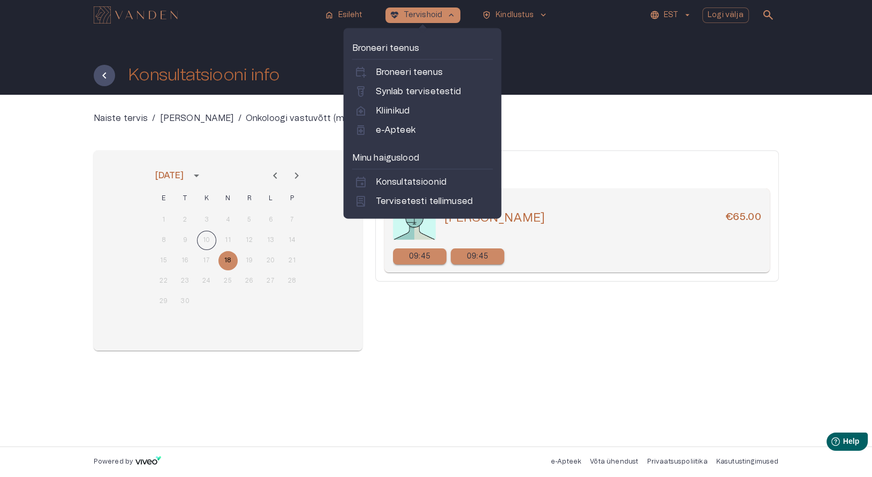
click at [441, 310] on div "Medisfäär Tuukri tn 58, 10120 Tallinn, Estonia Lea Vahter €65.00 09:45 09:45" at bounding box center [577, 250] width 404 height 200
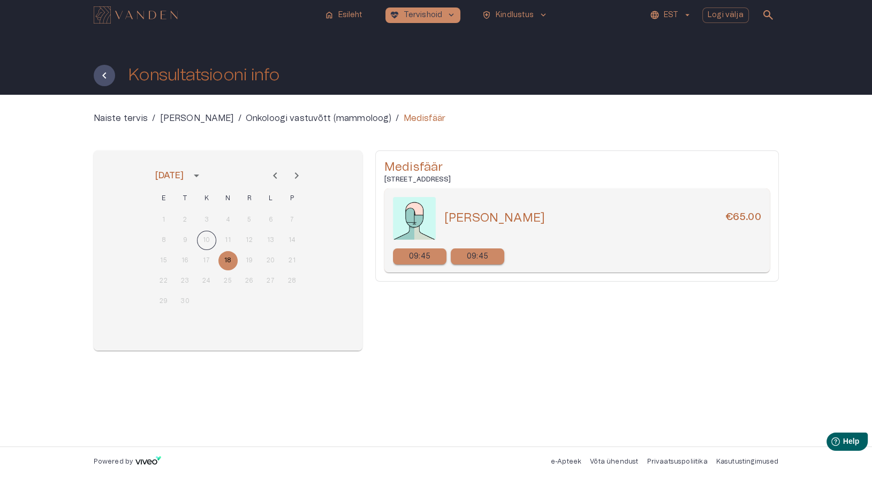
click at [424, 344] on div "Medisfäär Tuukri tn 58, 10120 Tallinn, Estonia Lea Vahter €65.00 09:45 09:45" at bounding box center [577, 250] width 404 height 200
click at [227, 259] on button "18" at bounding box center [228, 260] width 19 height 19
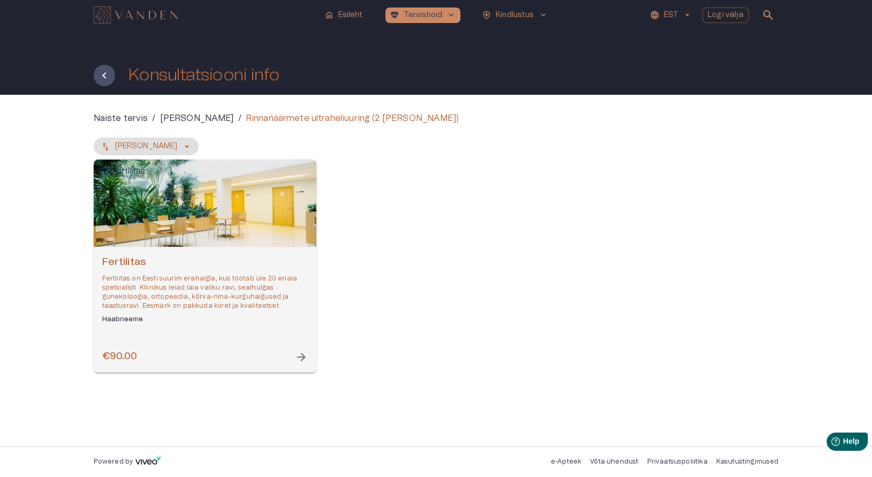
click at [298, 365] on div "Fertilitas Fertilitas on Eesti suurim erahaigla, kus töötab üle 20 eriala spets…" at bounding box center [205, 310] width 223 height 126
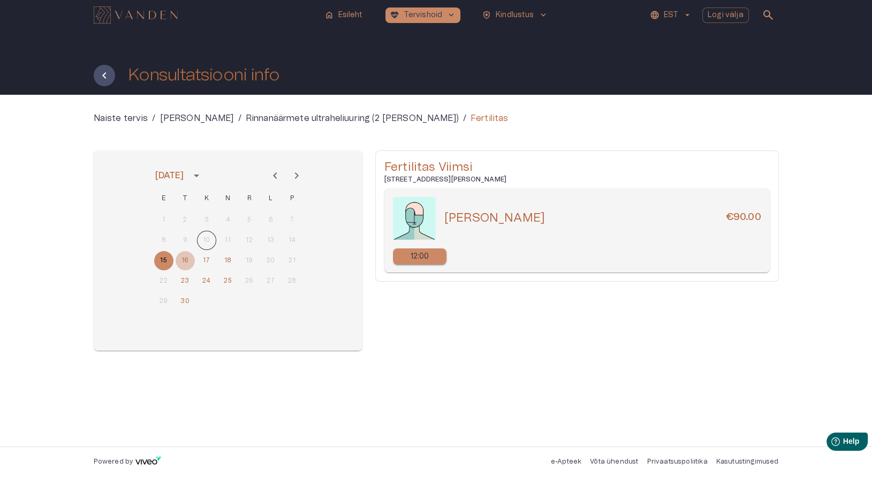
click at [183, 258] on button "16" at bounding box center [185, 260] width 19 height 19
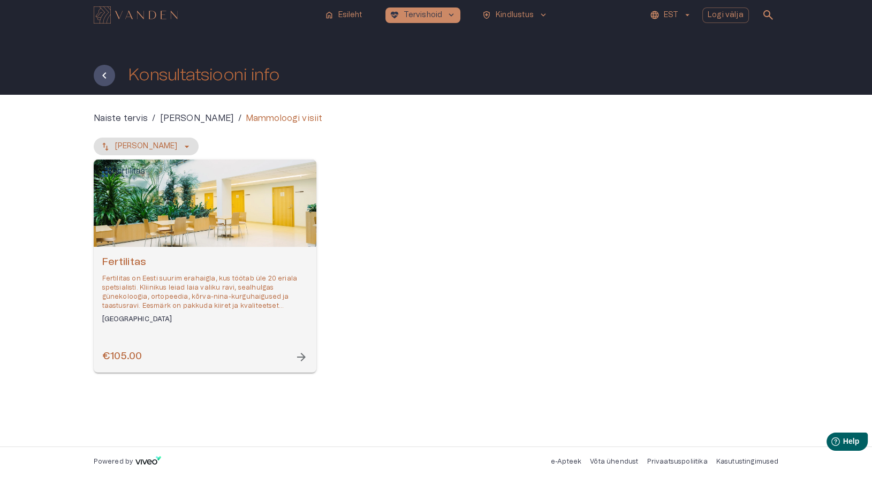
click at [292, 358] on div "€105.00 arrow_forward" at bounding box center [205, 357] width 206 height 14
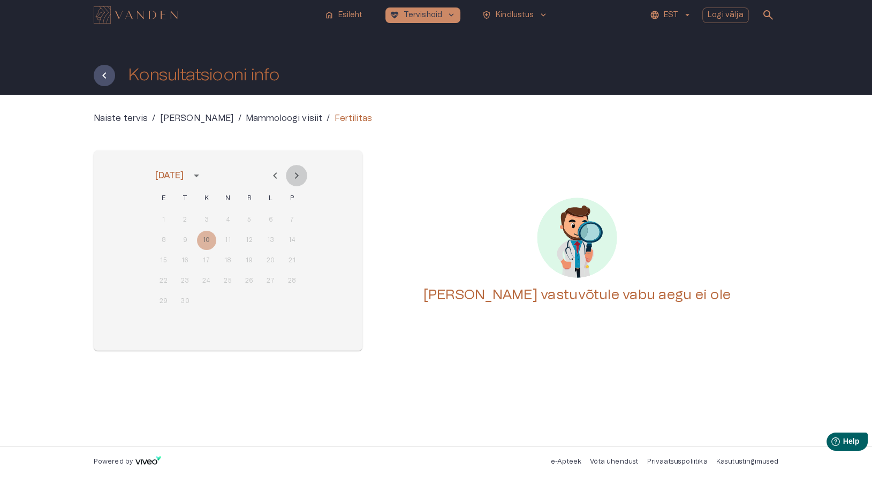
click at [297, 176] on icon "Next month" at bounding box center [297, 175] width 4 height 6
drag, startPoint x: 239, startPoint y: 251, endPoint x: 295, endPoint y: 183, distance: 87.9
click at [295, 183] on div "oktoober 2025 E T K N R L P 1 2 3 4 5 6 7 8 9 10 11 12 13 14 15 16 17 18 19 20 …" at bounding box center [227, 248] width 171 height 179
click at [295, 183] on button "Next month" at bounding box center [296, 175] width 21 height 21
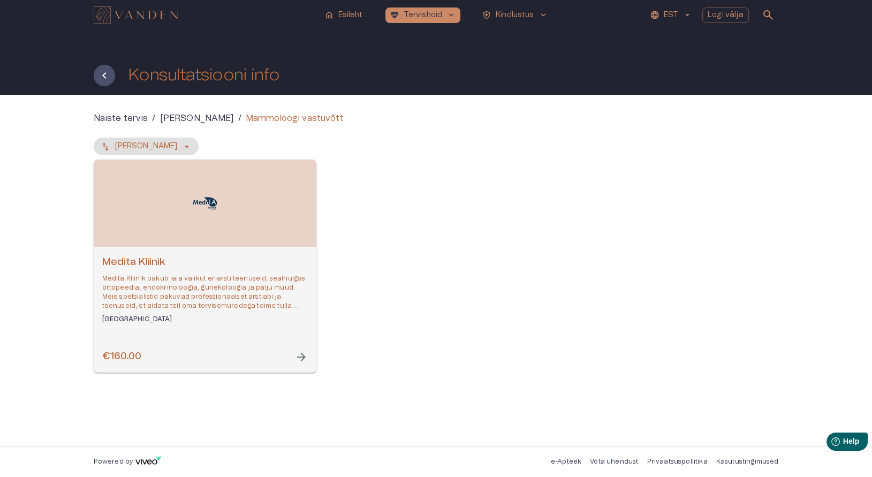
click at [305, 355] on span "arrow_forward" at bounding box center [301, 357] width 13 height 13
